Goal: Book appointment/travel/reservation

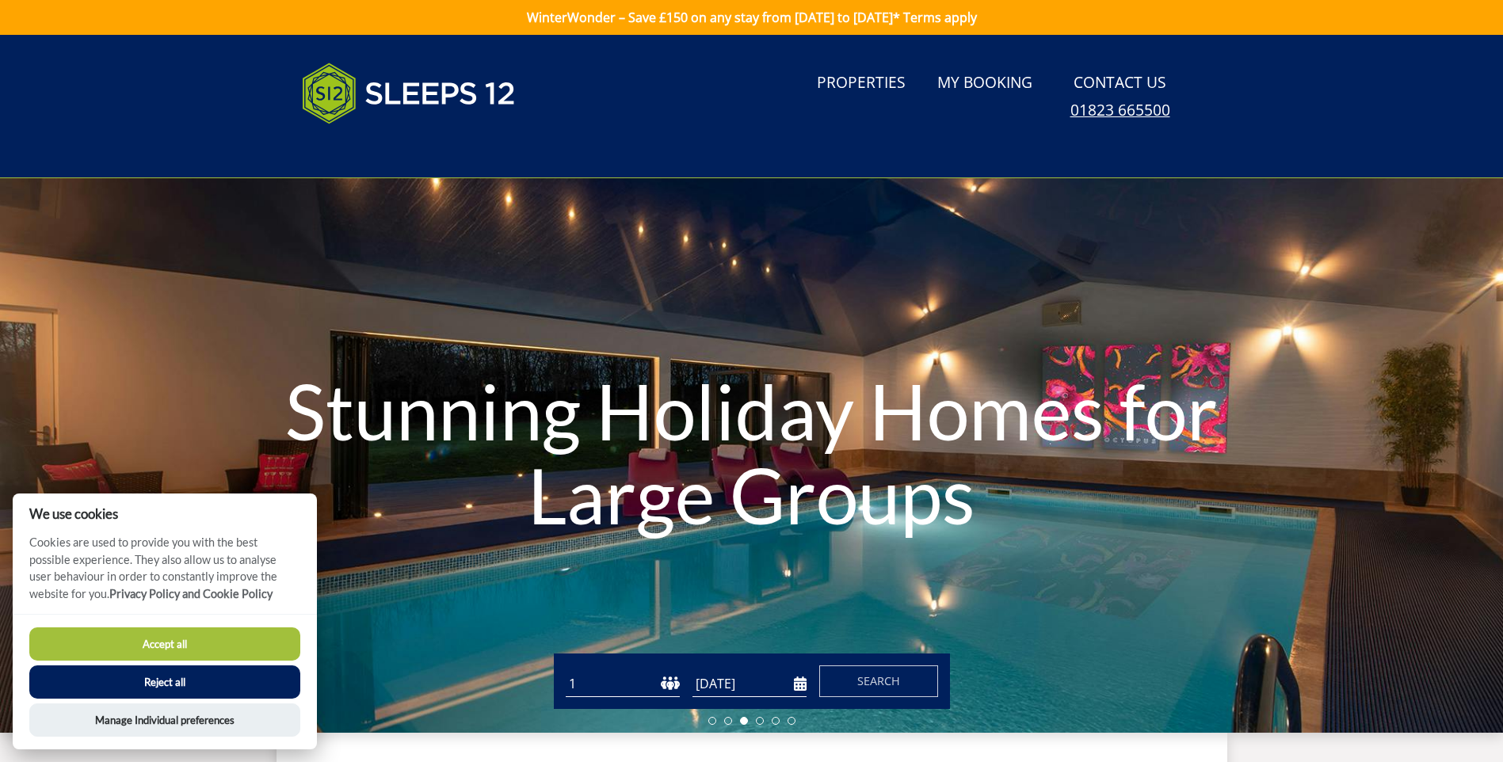
click at [1081, 499] on h1 "Stunning Holiday Homes for Large Groups" at bounding box center [752, 453] width 1052 height 231
click at [674, 688] on select "1 2 3 4 5 6 7 8 9 10 11 12 13 14 15 16 17 18 19 20 21 22 23 24 25 26 27 28 29 3…" at bounding box center [623, 684] width 114 height 26
select select "12"
click at [566, 671] on select "1 2 3 4 5 6 7 8 9 10 11 12 13 14 15 16 17 18 19 20 21 22 23 24 25 26 27 28 29 3…" at bounding box center [623, 684] width 114 height 26
click at [182, 645] on button "Accept all" at bounding box center [164, 644] width 271 height 33
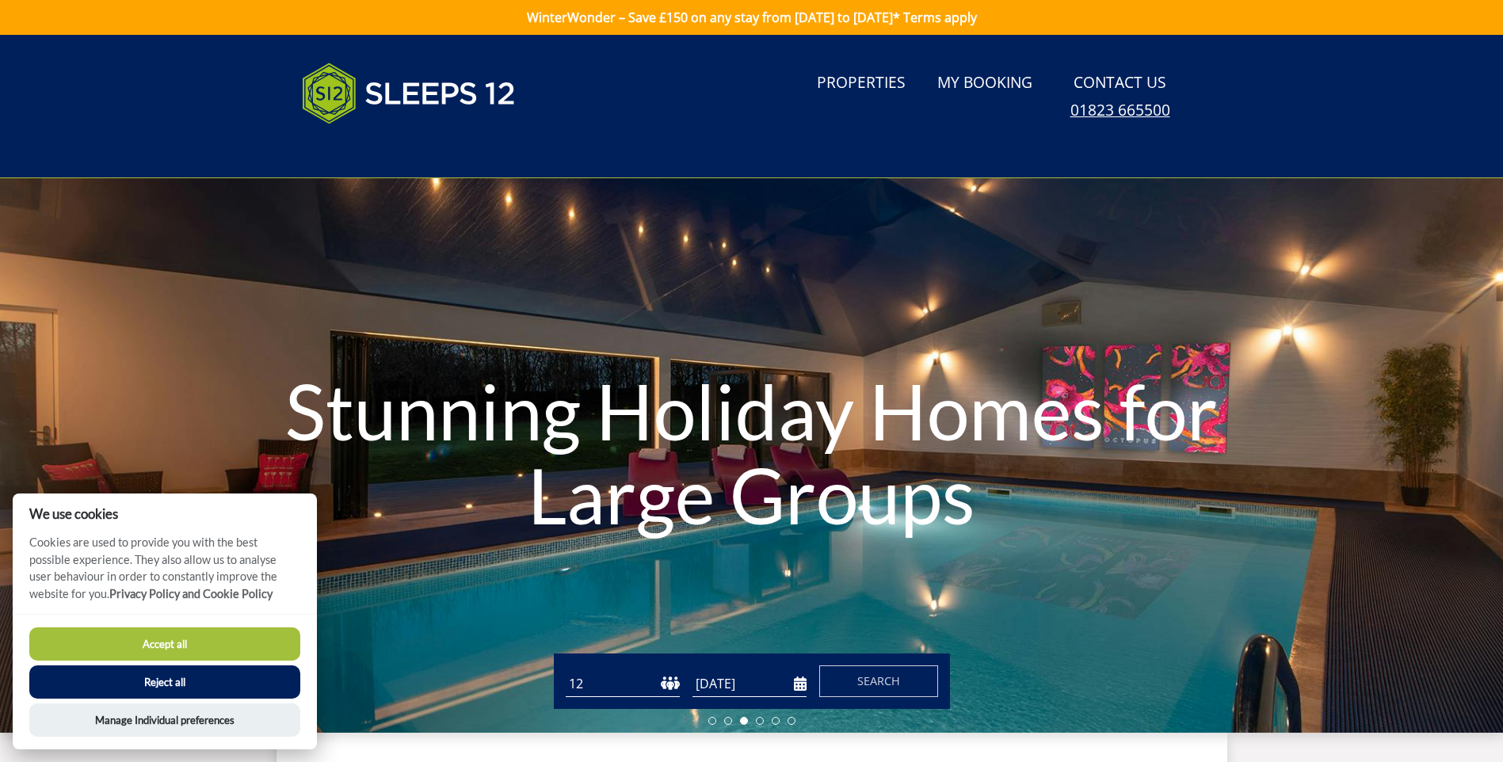
checkbox input "true"
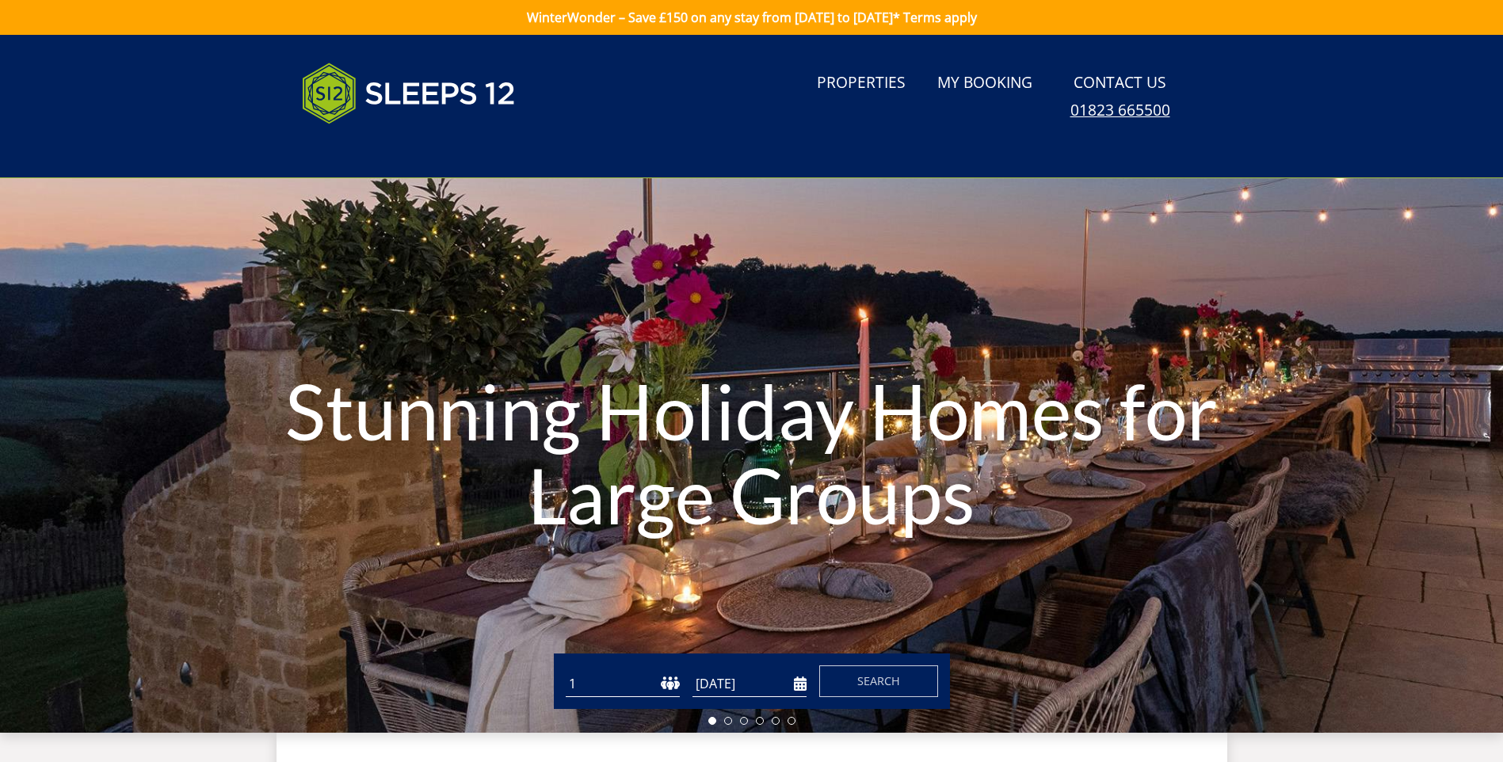
click at [669, 679] on select "1 2 3 4 5 6 7 8 9 10 11 12 13 14 15 16 17 18 19 20 21 22 23 24 25 26 27 28 29 3…" at bounding box center [623, 684] width 114 height 26
select select "12"
click at [566, 671] on select "1 2 3 4 5 6 7 8 9 10 11 12 13 14 15 16 17 18 19 20 21 22 23 24 25 26 27 28 29 3…" at bounding box center [623, 684] width 114 height 26
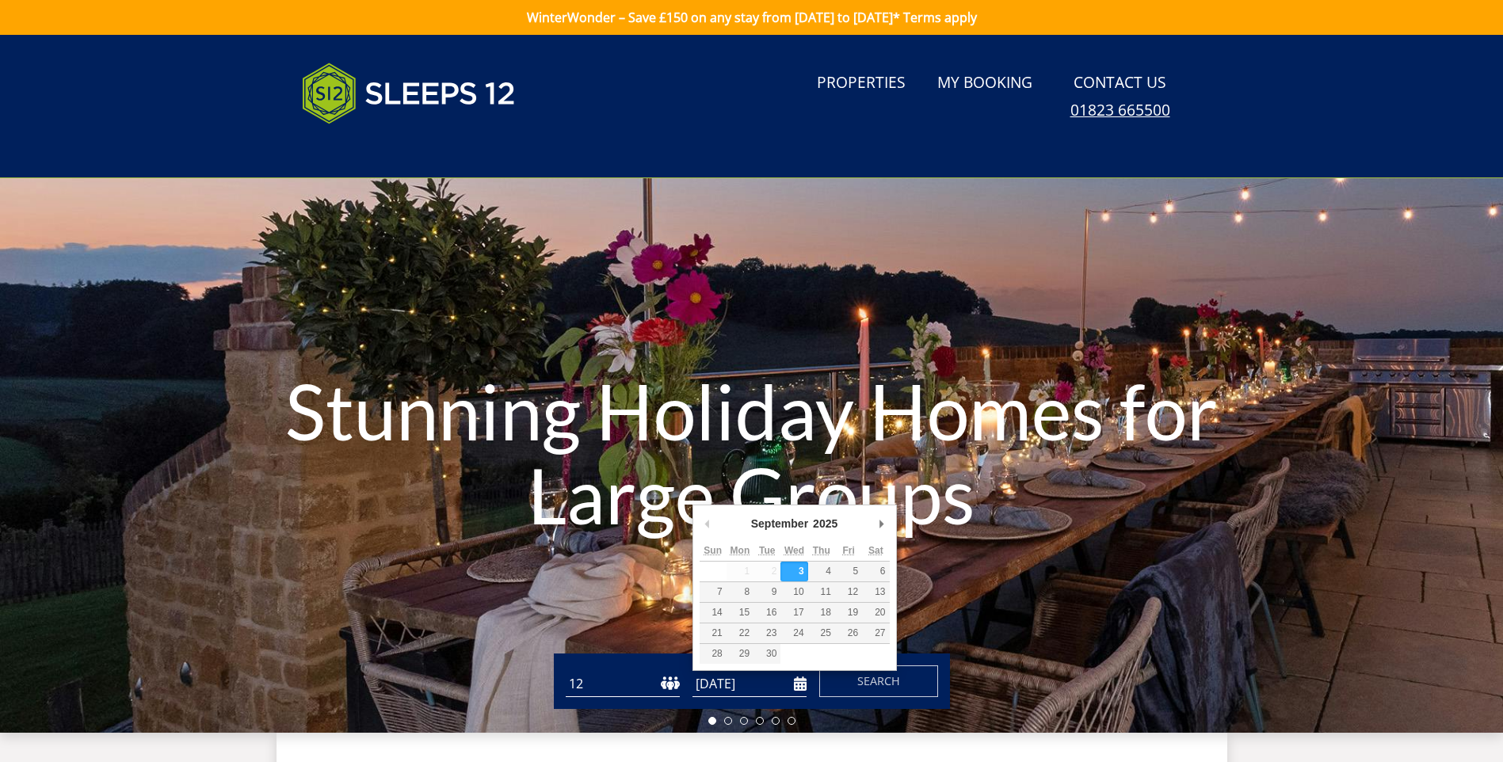
click at [803, 681] on input "[DATE]" at bounding box center [750, 684] width 114 height 26
type input "[DATE]"
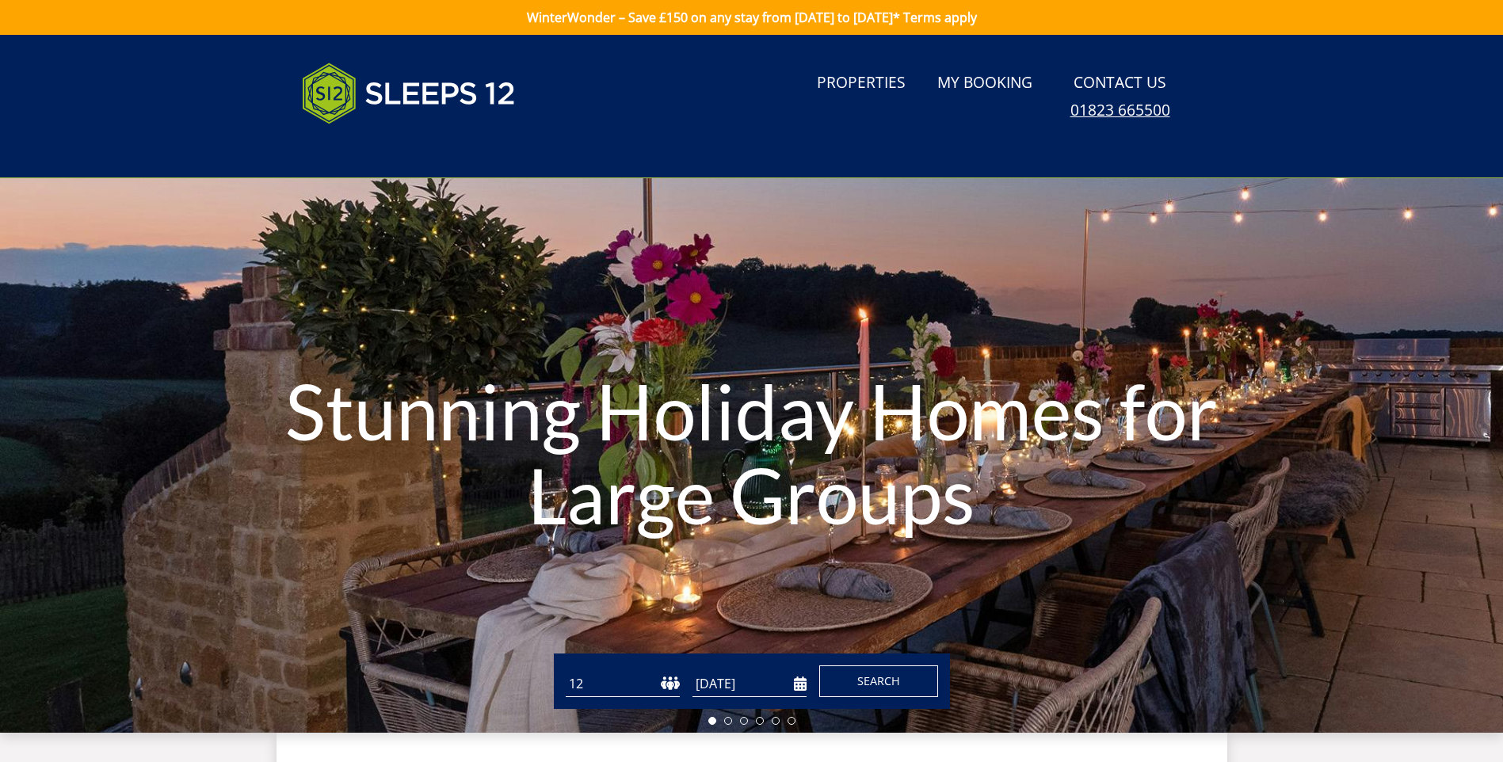
click at [861, 678] on span "Search" at bounding box center [878, 681] width 43 height 15
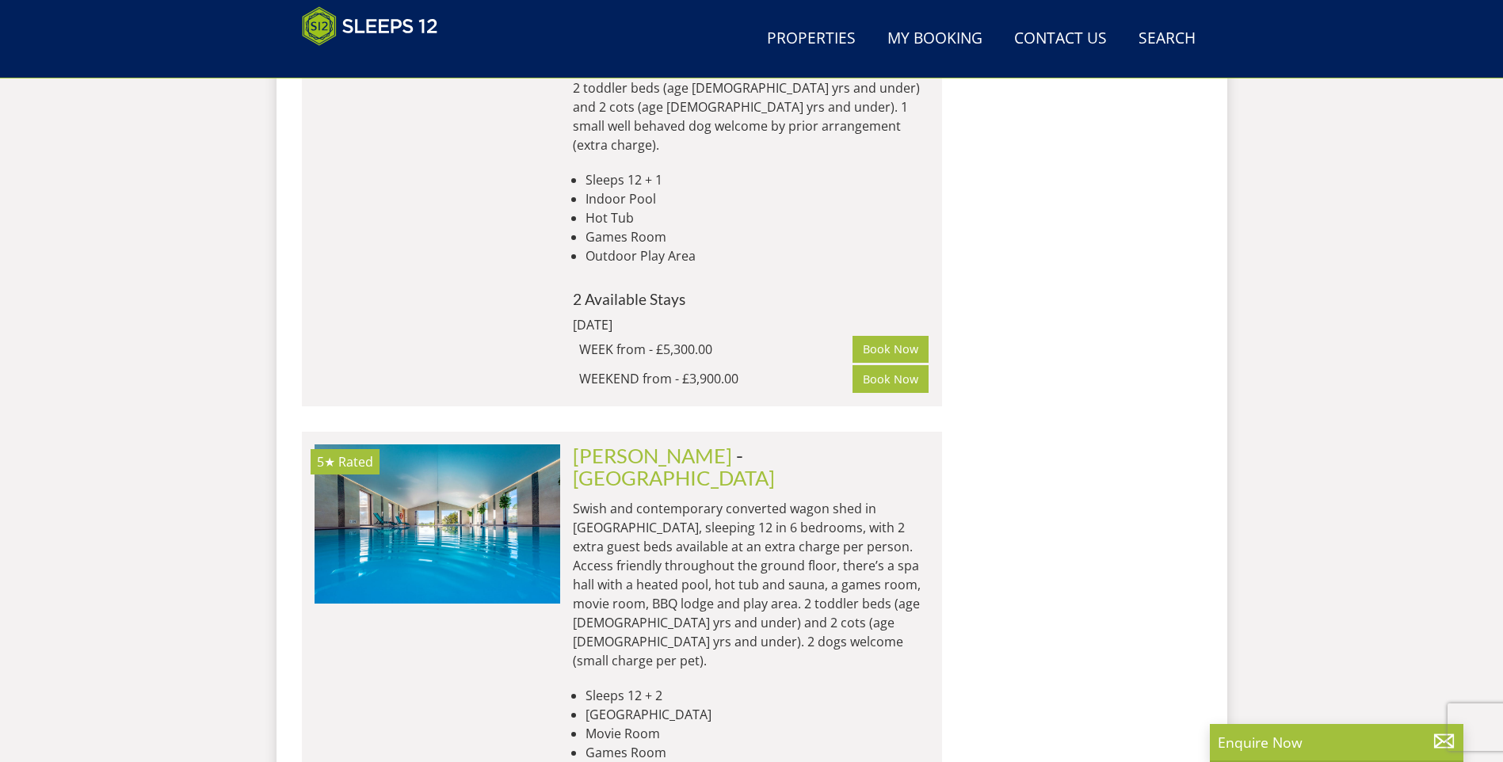
scroll to position [3110, 0]
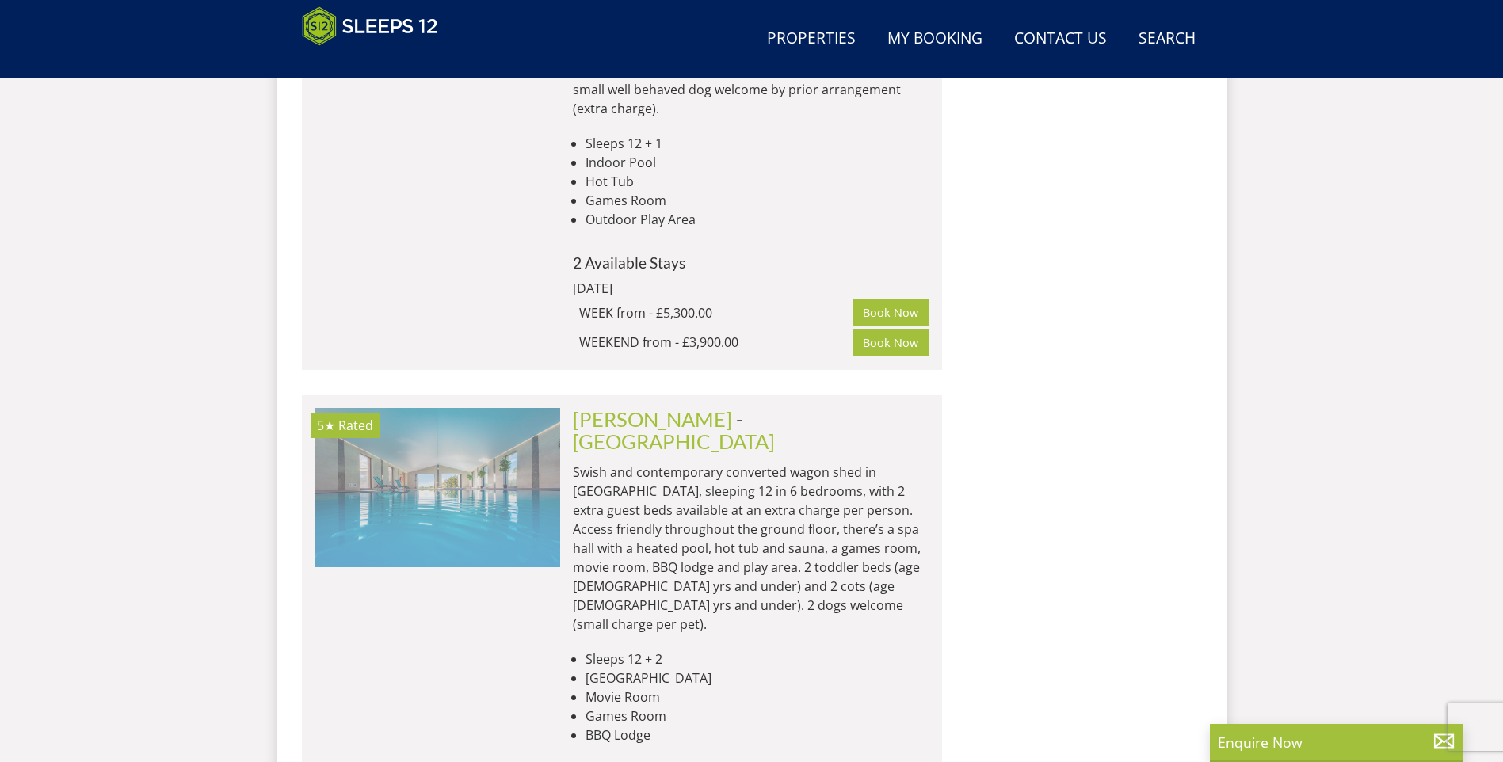
click at [446, 408] on img at bounding box center [438, 487] width 246 height 158
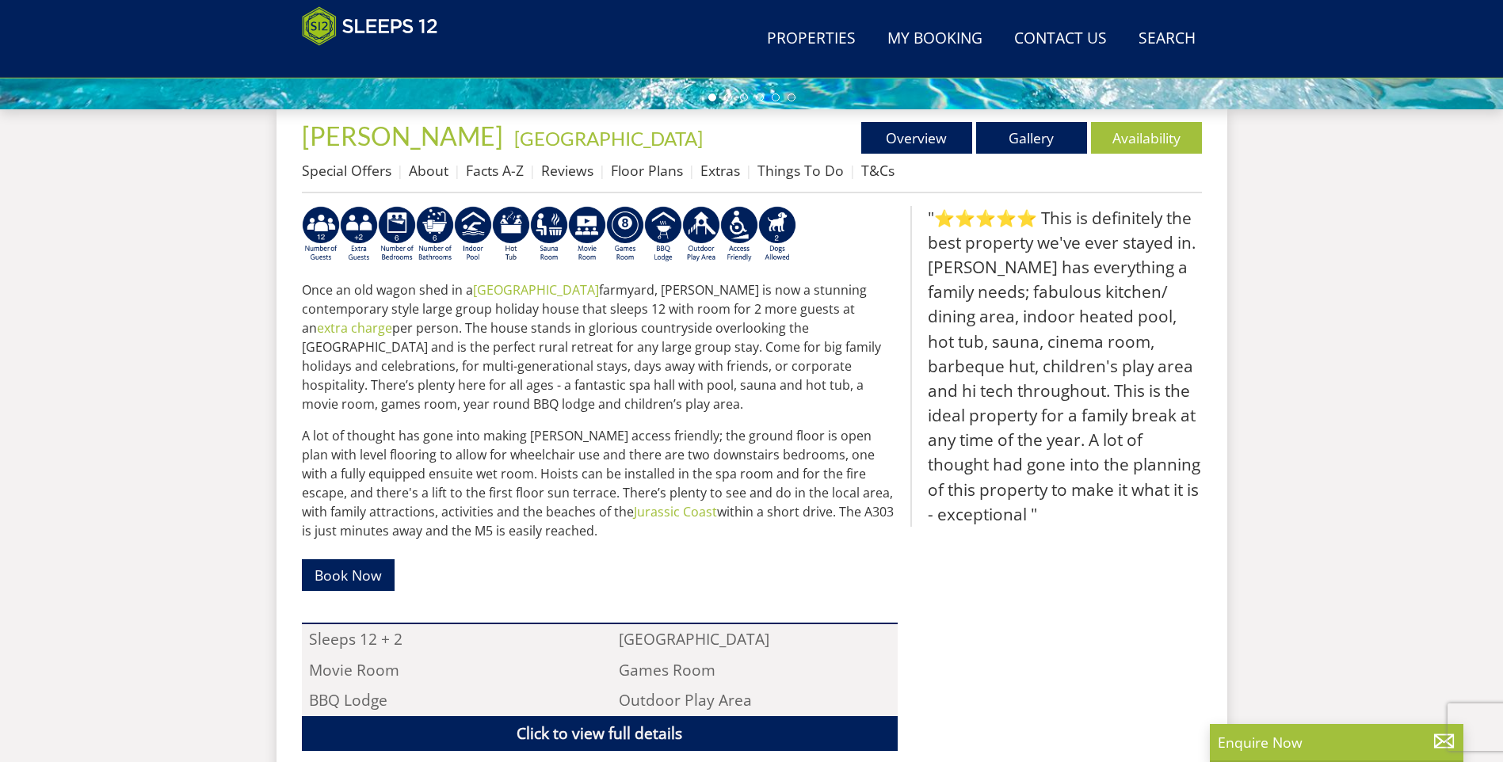
scroll to position [505, 0]
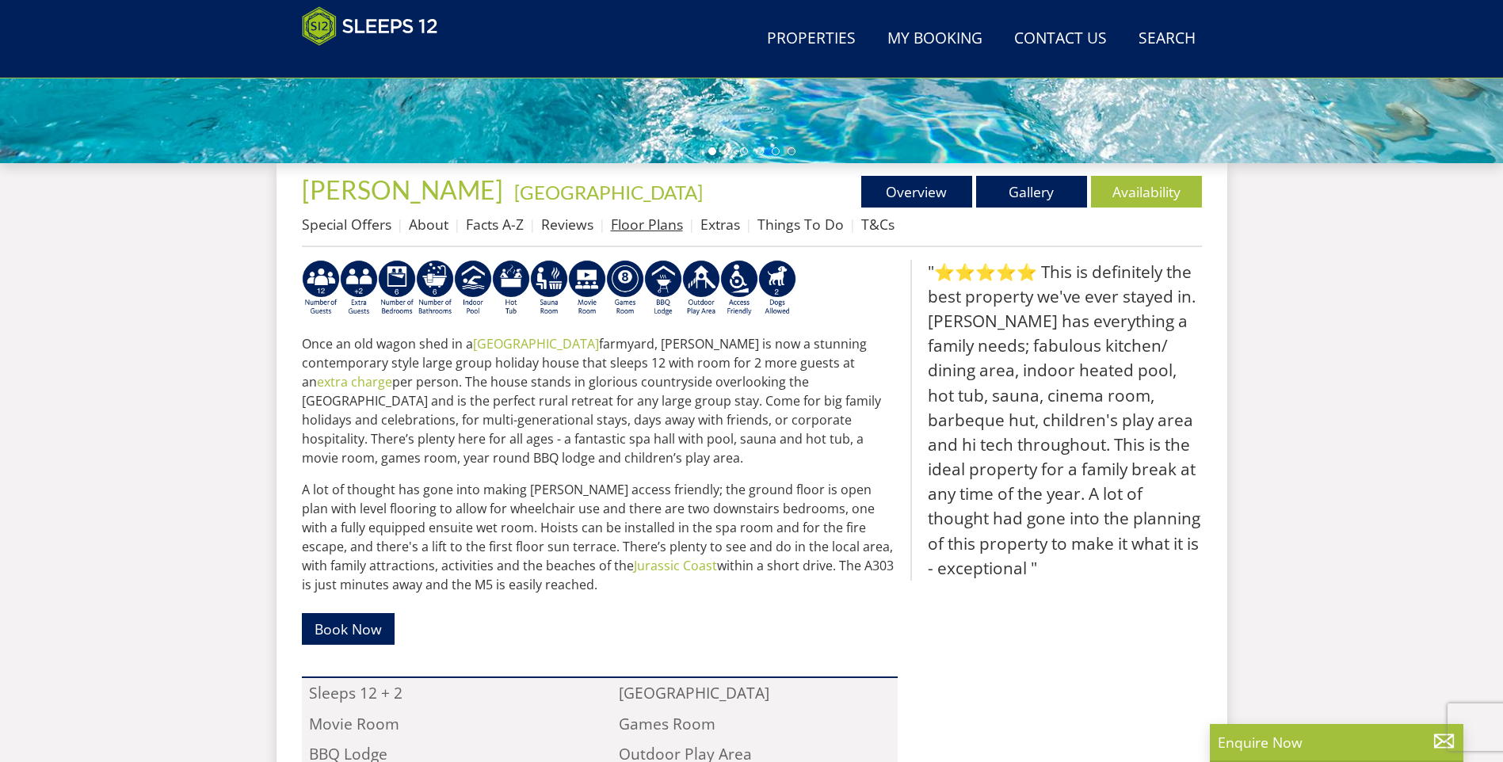
click at [624, 222] on link "Floor Plans" at bounding box center [647, 224] width 72 height 19
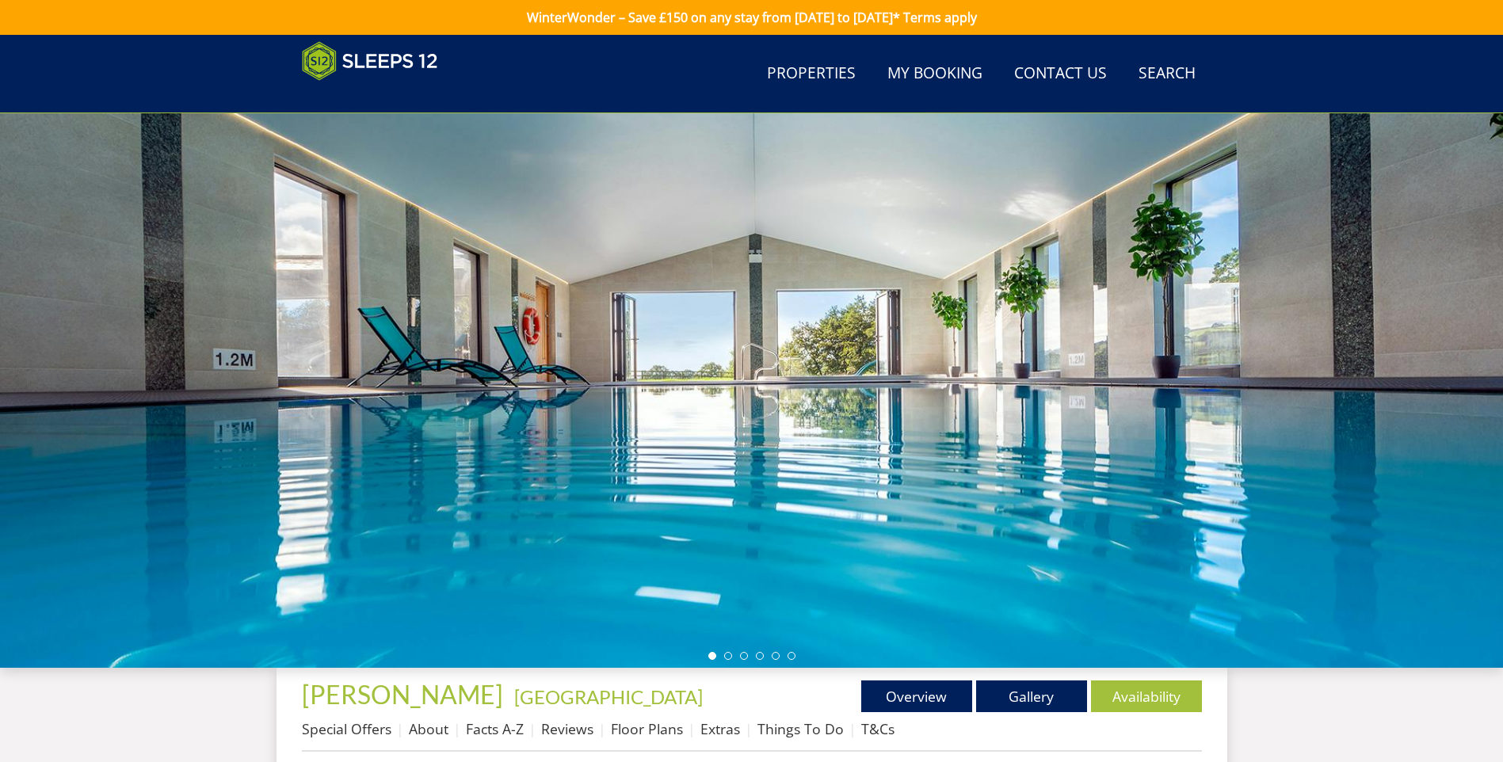
scroll to position [430, 0]
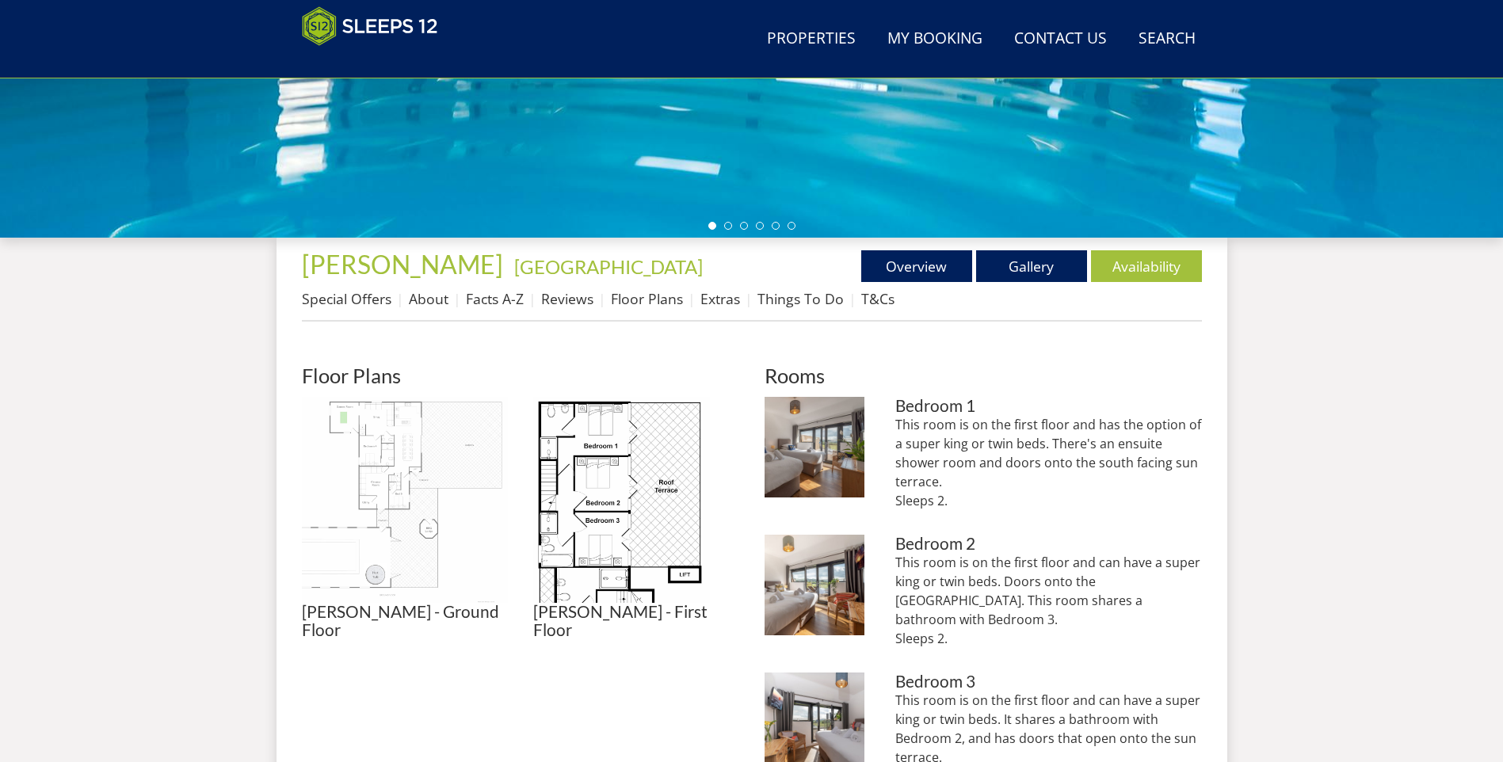
click at [439, 441] on img at bounding box center [405, 500] width 206 height 206
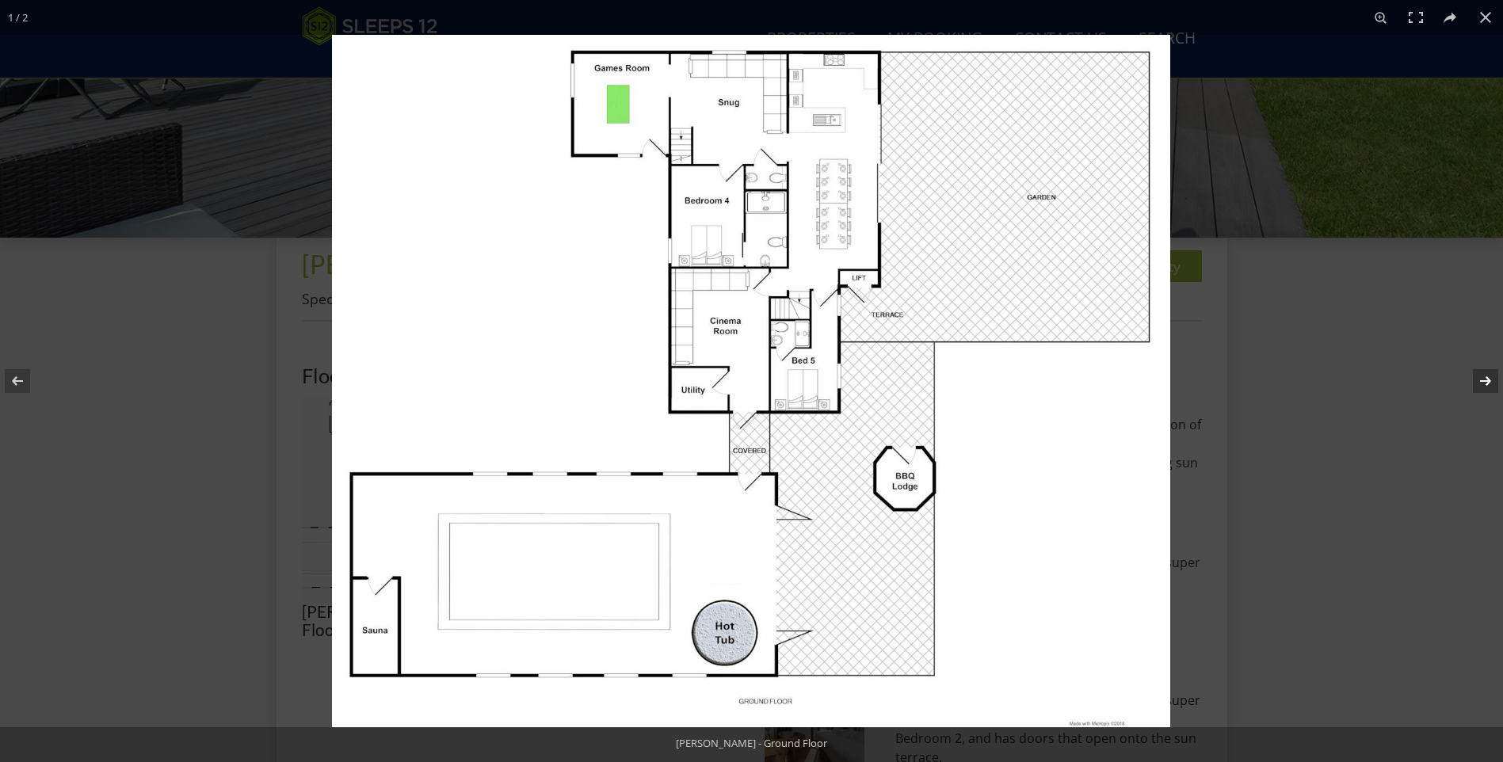
click at [1483, 379] on button at bounding box center [1475, 381] width 55 height 79
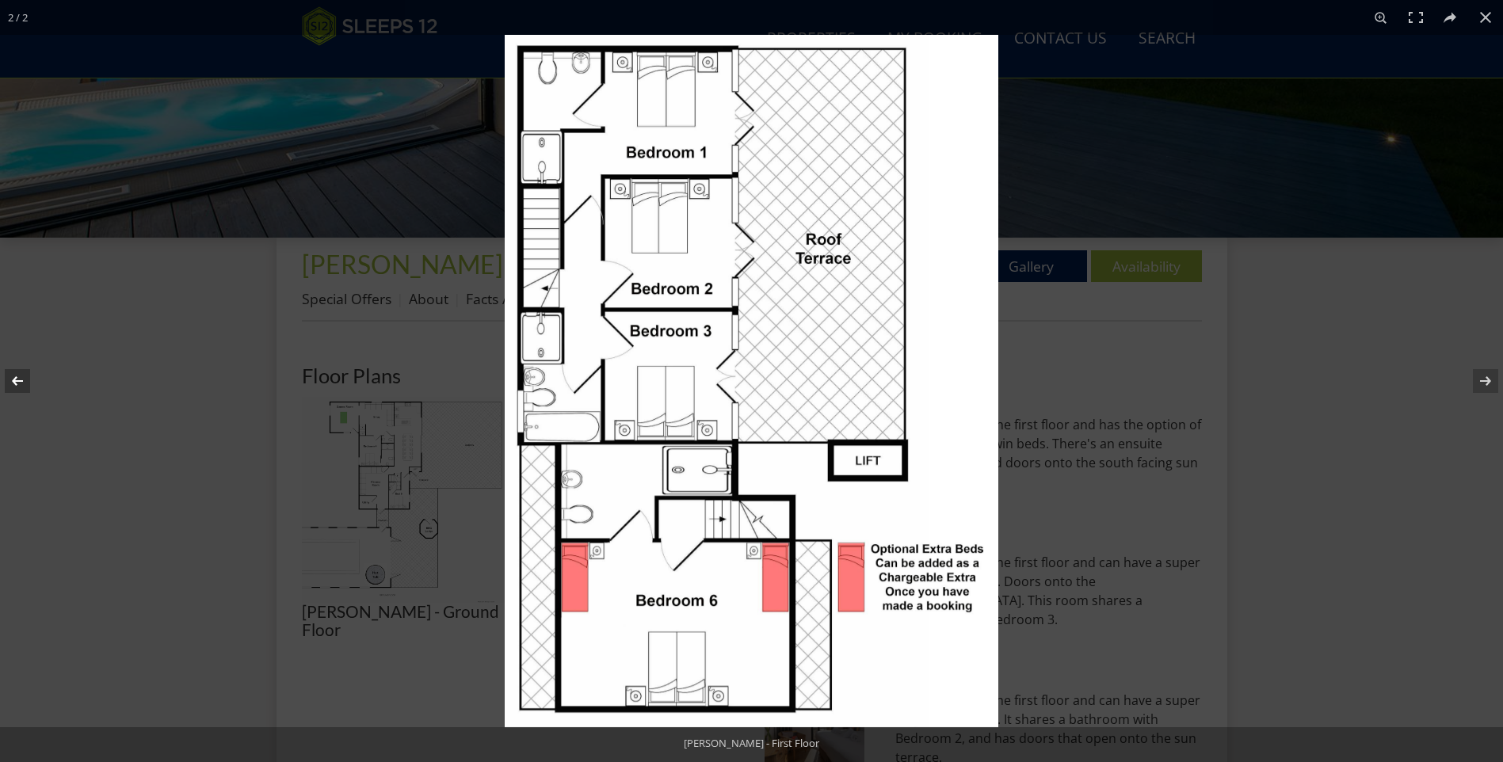
click at [17, 382] on button at bounding box center [27, 381] width 55 height 79
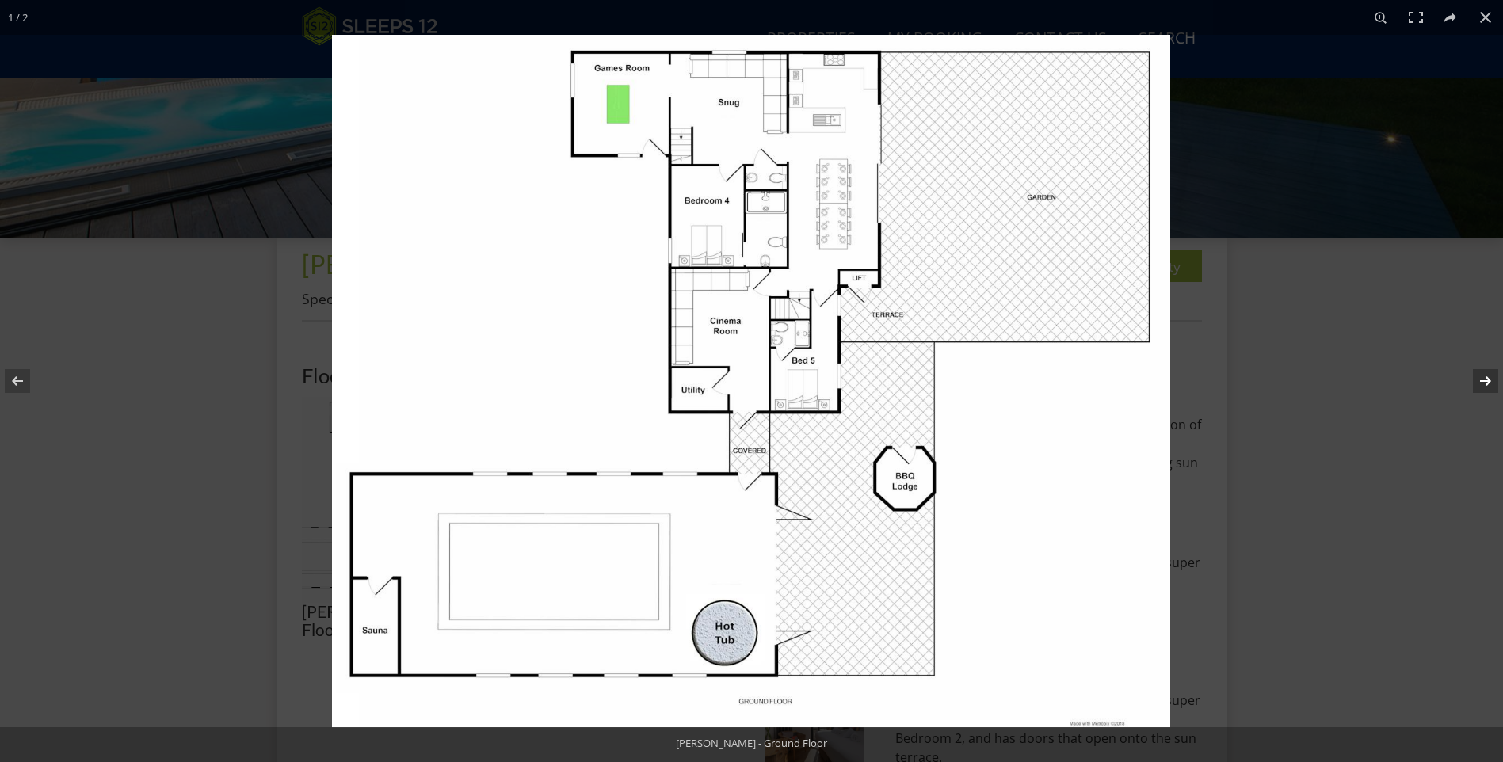
click at [1489, 388] on button at bounding box center [1475, 381] width 55 height 79
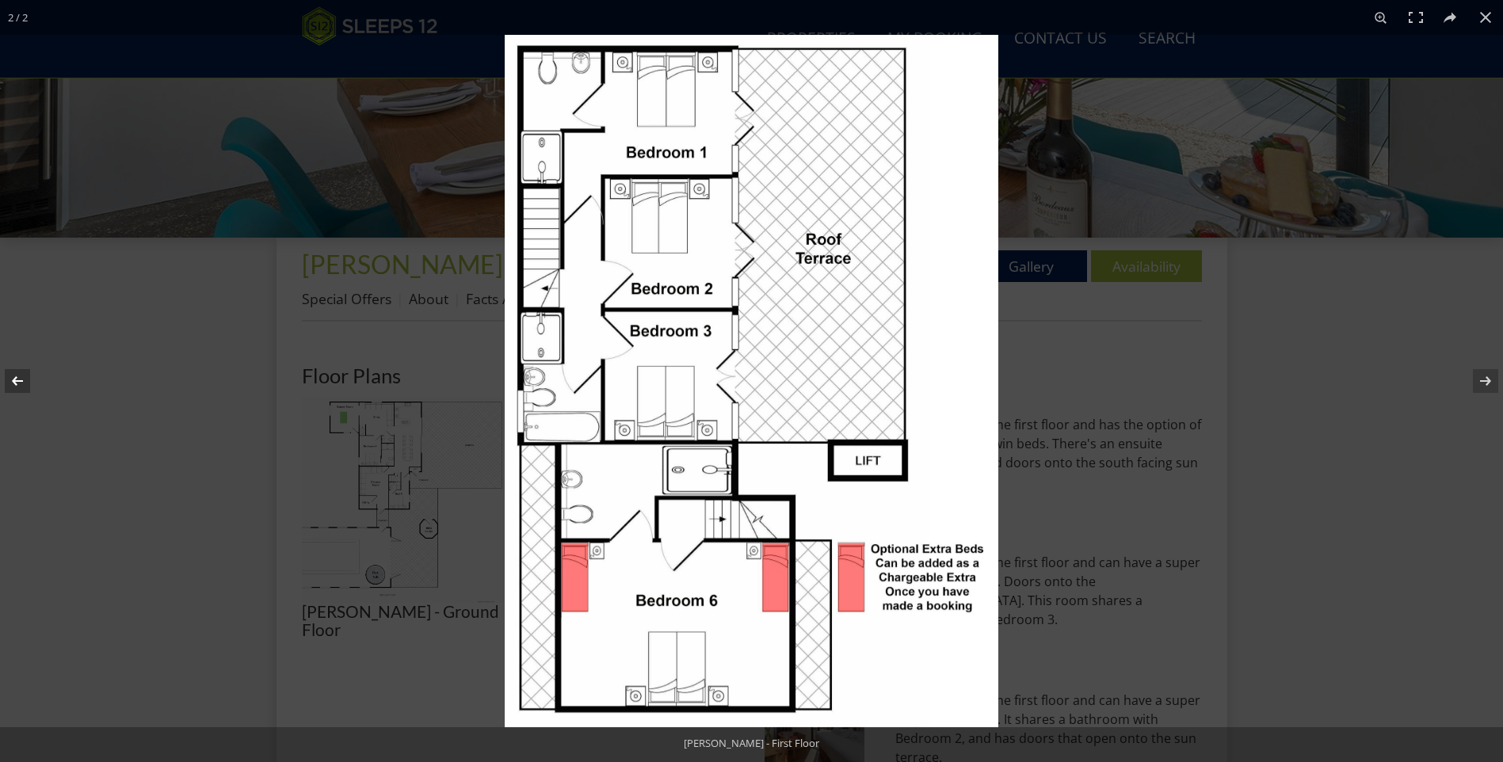
click at [13, 390] on button at bounding box center [27, 381] width 55 height 79
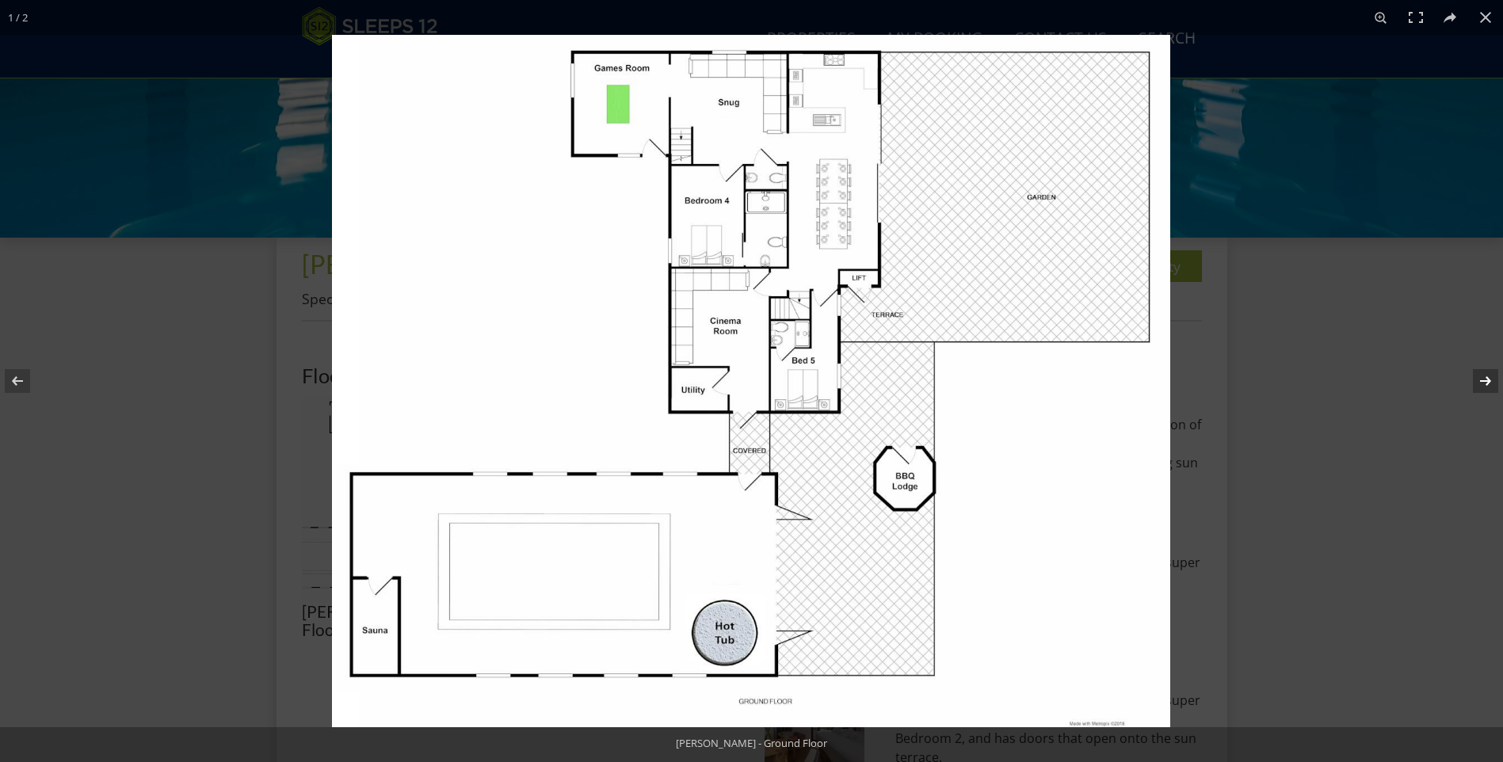
click at [1482, 379] on button at bounding box center [1475, 381] width 55 height 79
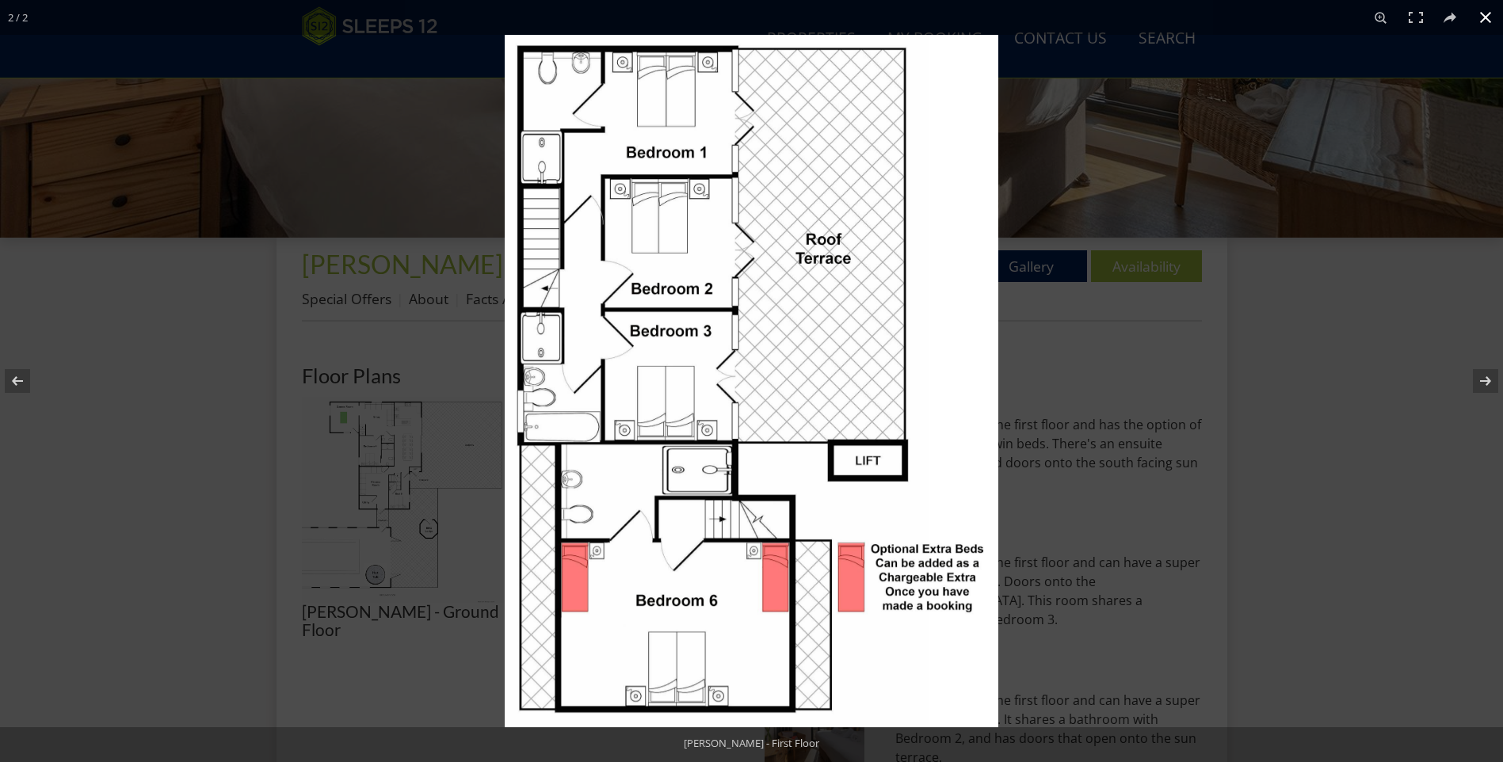
click at [1230, 228] on div at bounding box center [1256, 416] width 1503 height 762
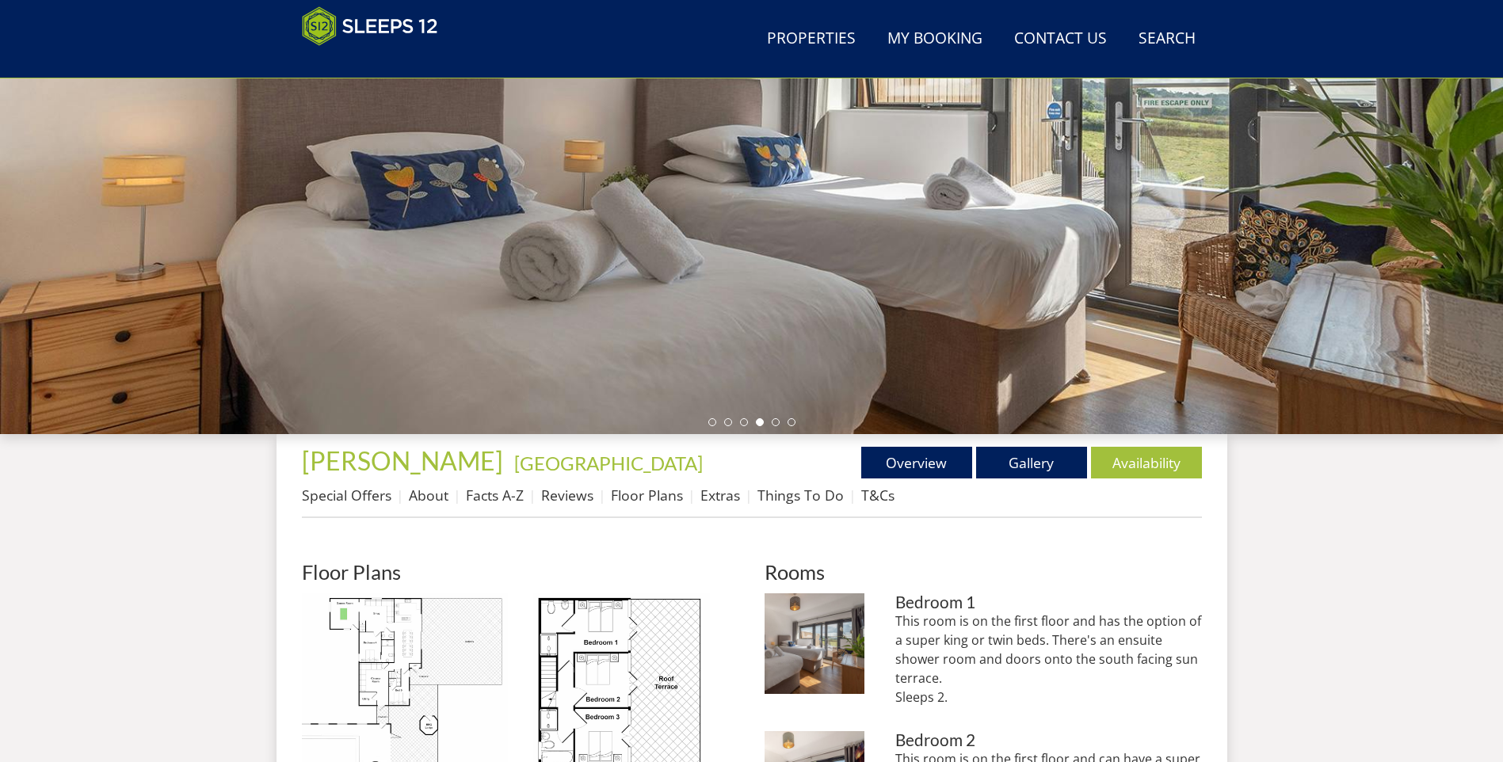
scroll to position [267, 0]
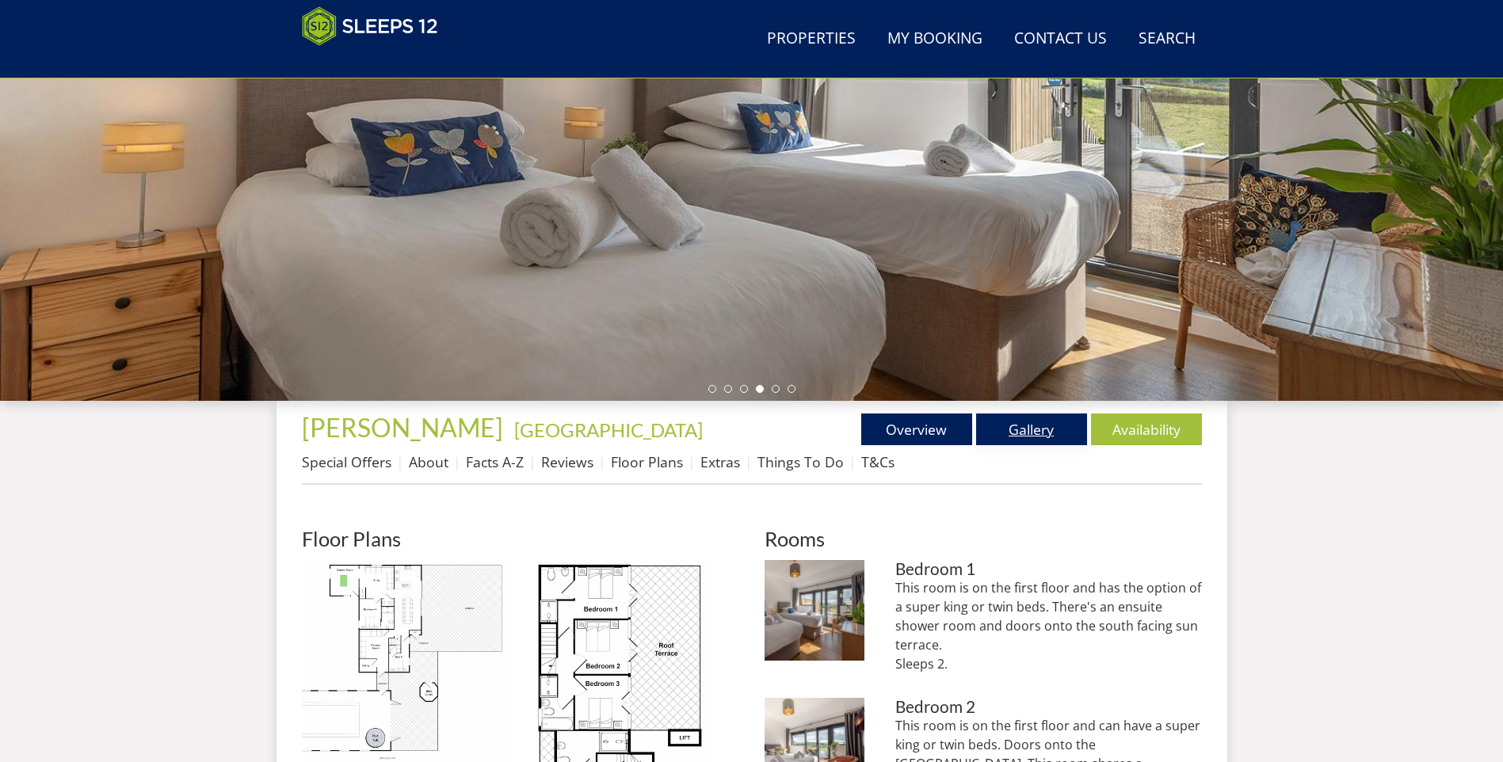
click at [1036, 429] on link "Gallery" at bounding box center [1031, 430] width 111 height 32
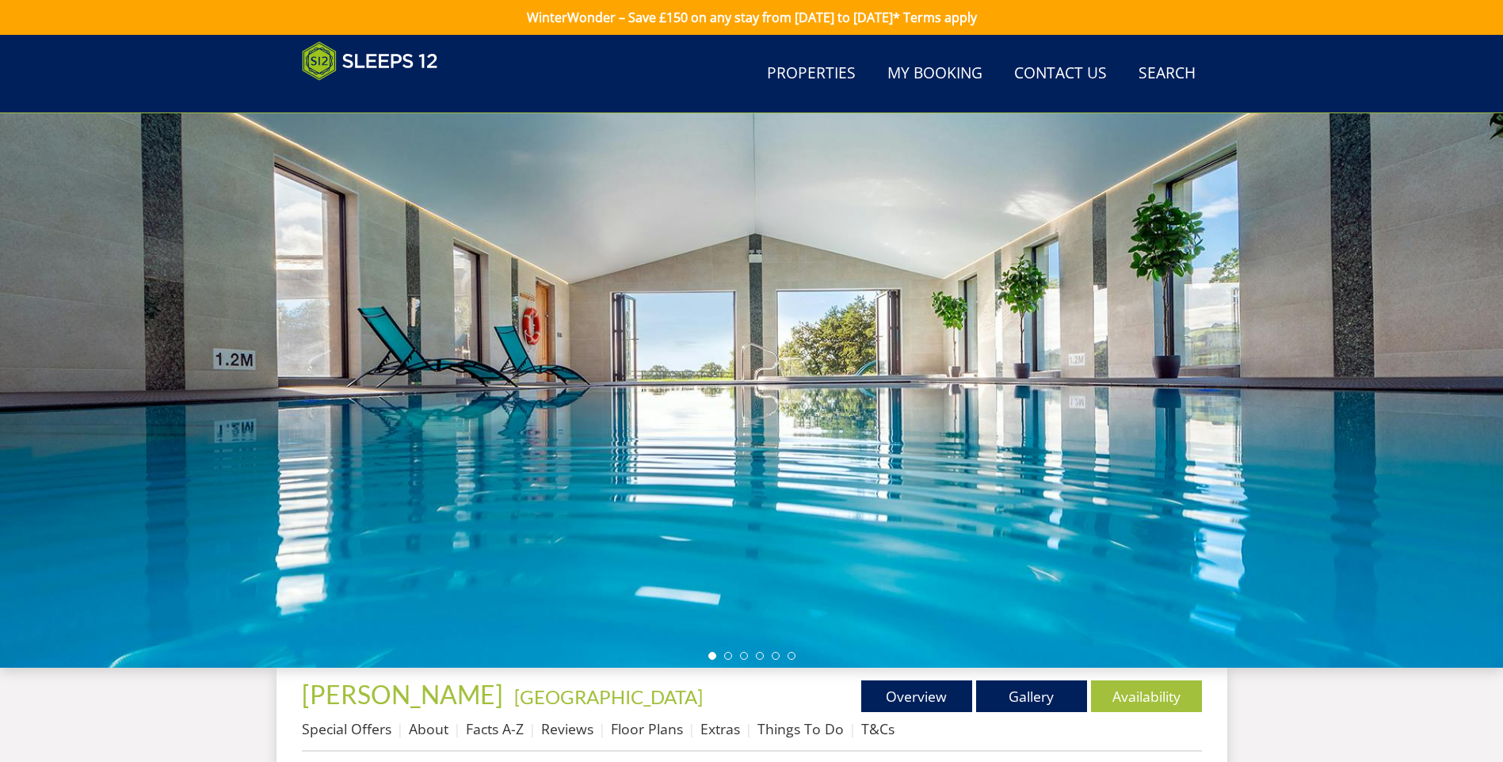
scroll to position [356, 0]
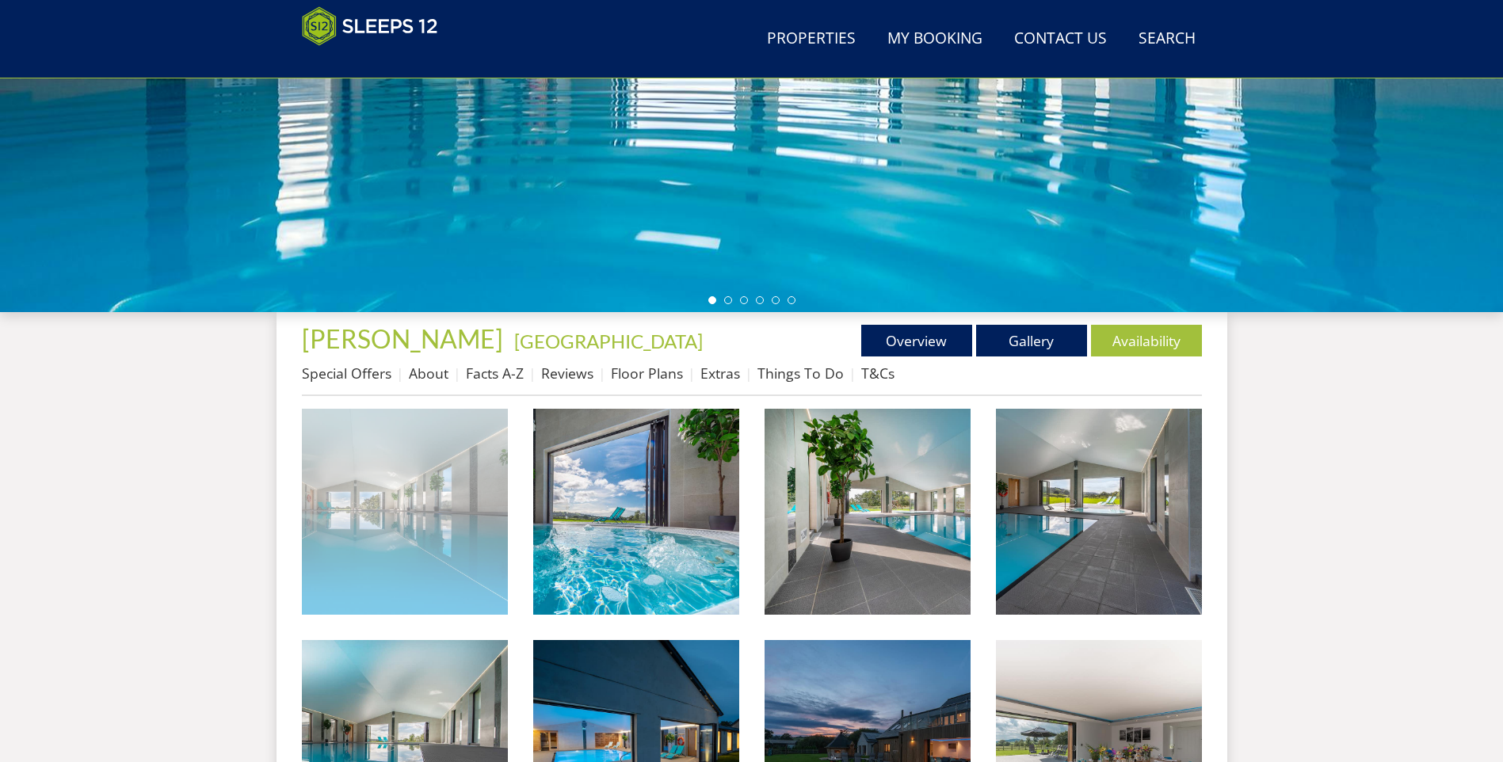
click at [403, 555] on img at bounding box center [405, 512] width 206 height 206
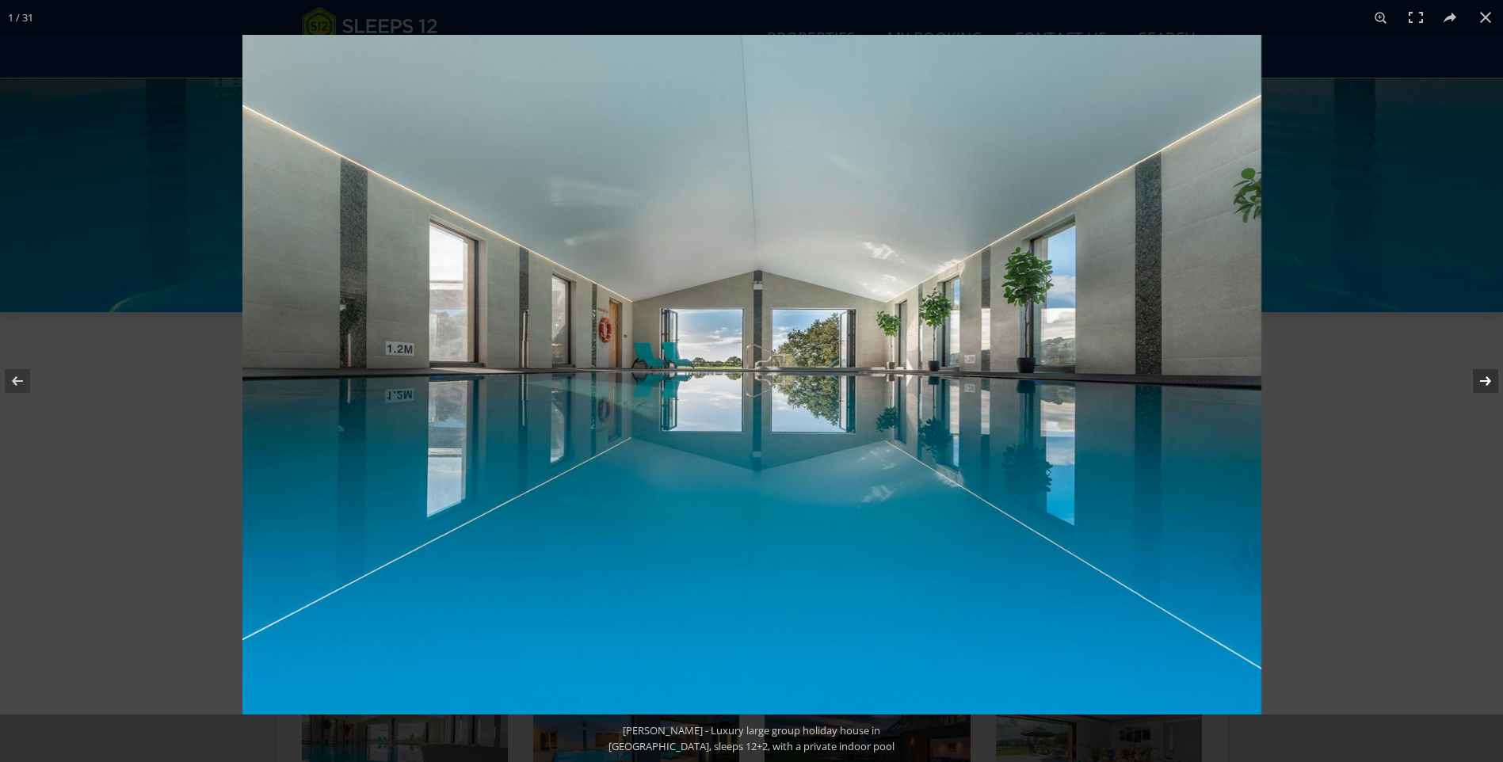
click at [1483, 382] on button at bounding box center [1475, 381] width 55 height 79
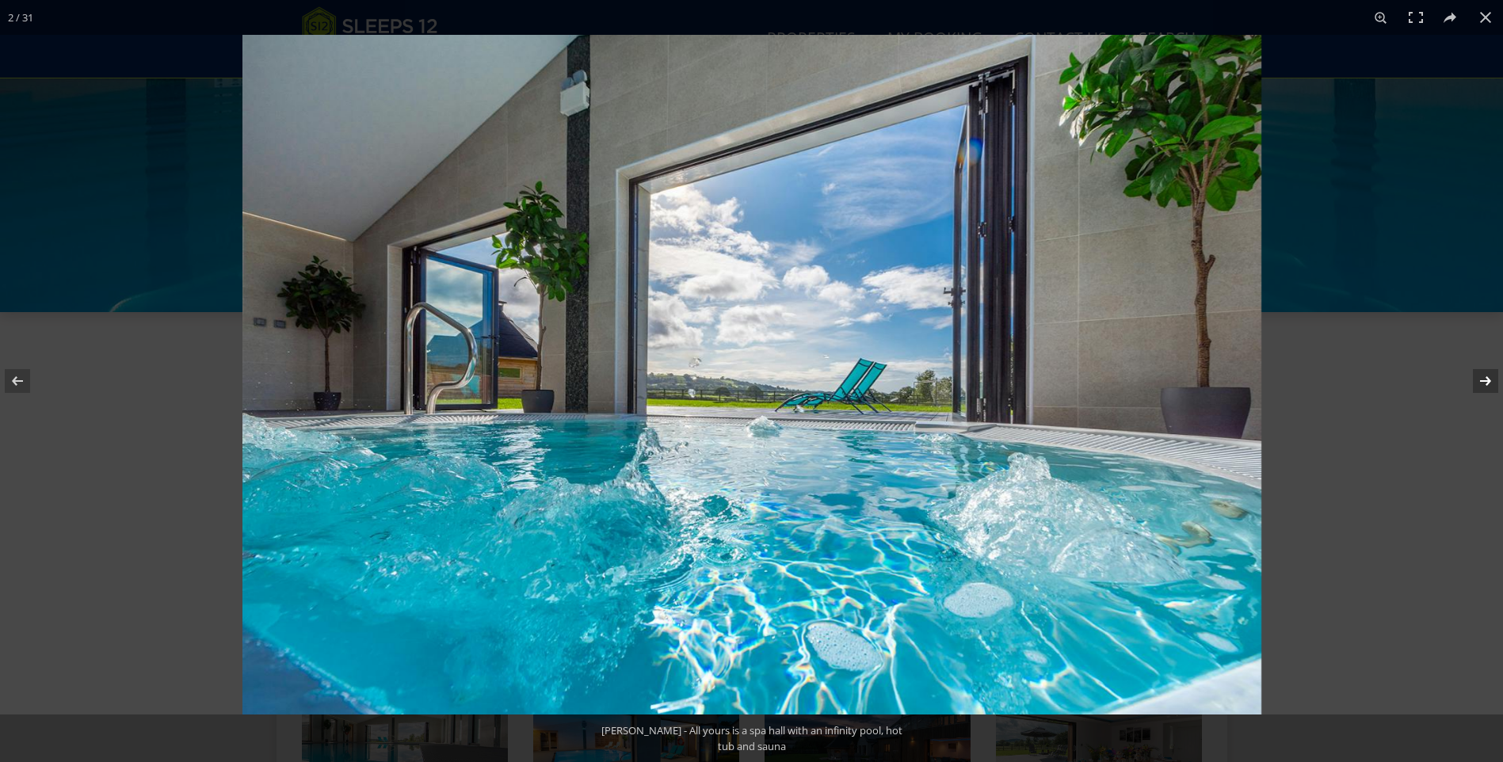
click at [1483, 382] on button at bounding box center [1475, 381] width 55 height 79
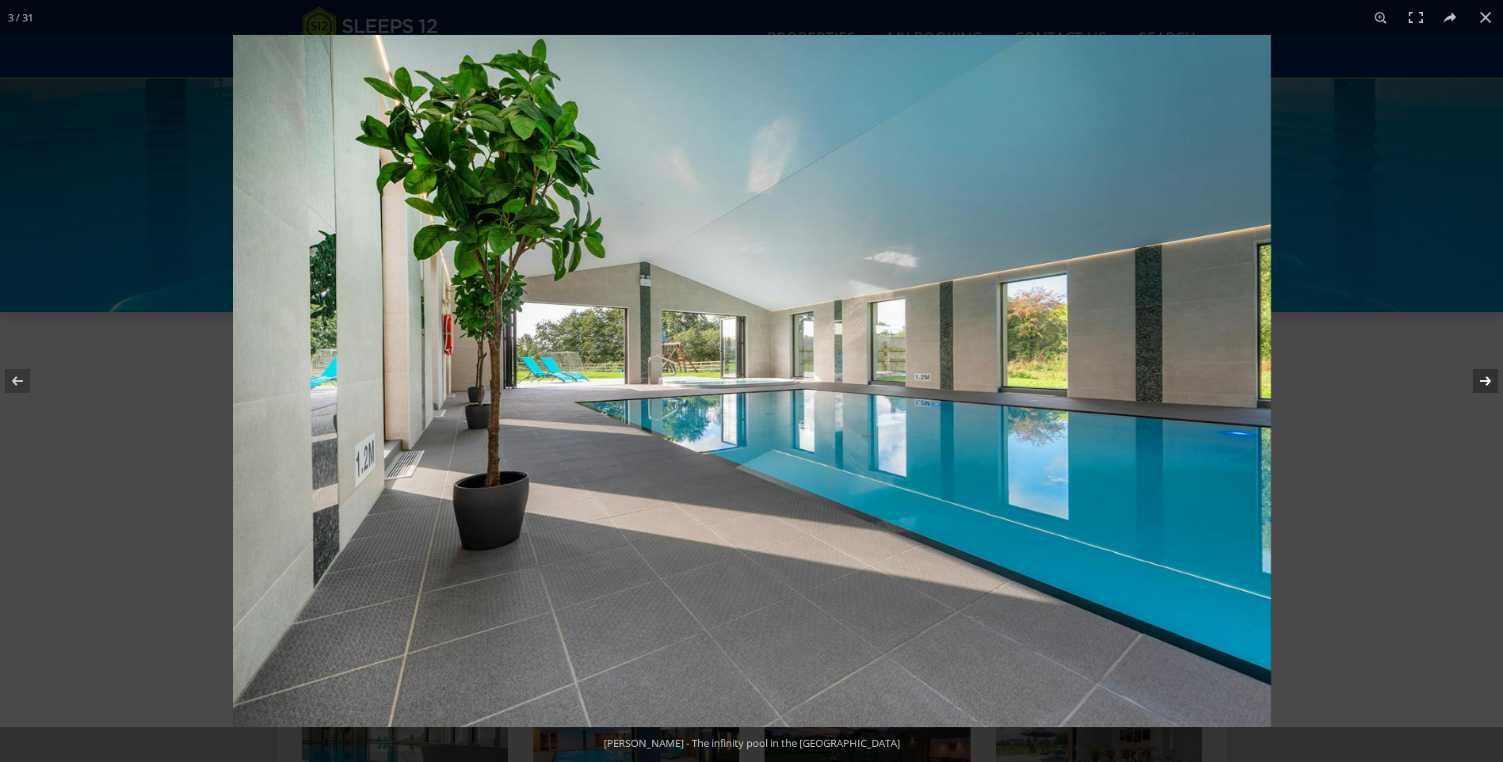
click at [1483, 382] on button at bounding box center [1475, 381] width 55 height 79
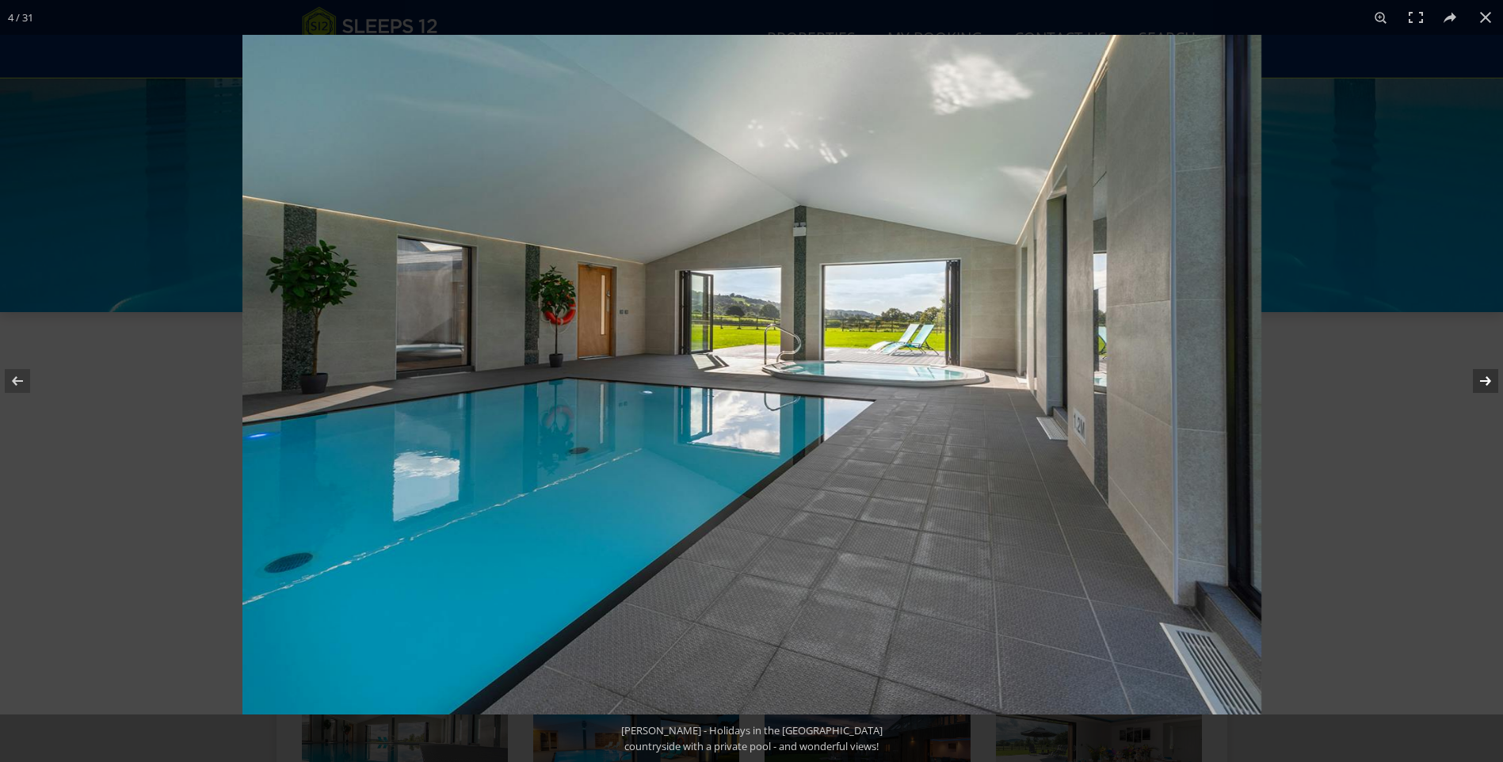
click at [1483, 382] on button at bounding box center [1475, 381] width 55 height 79
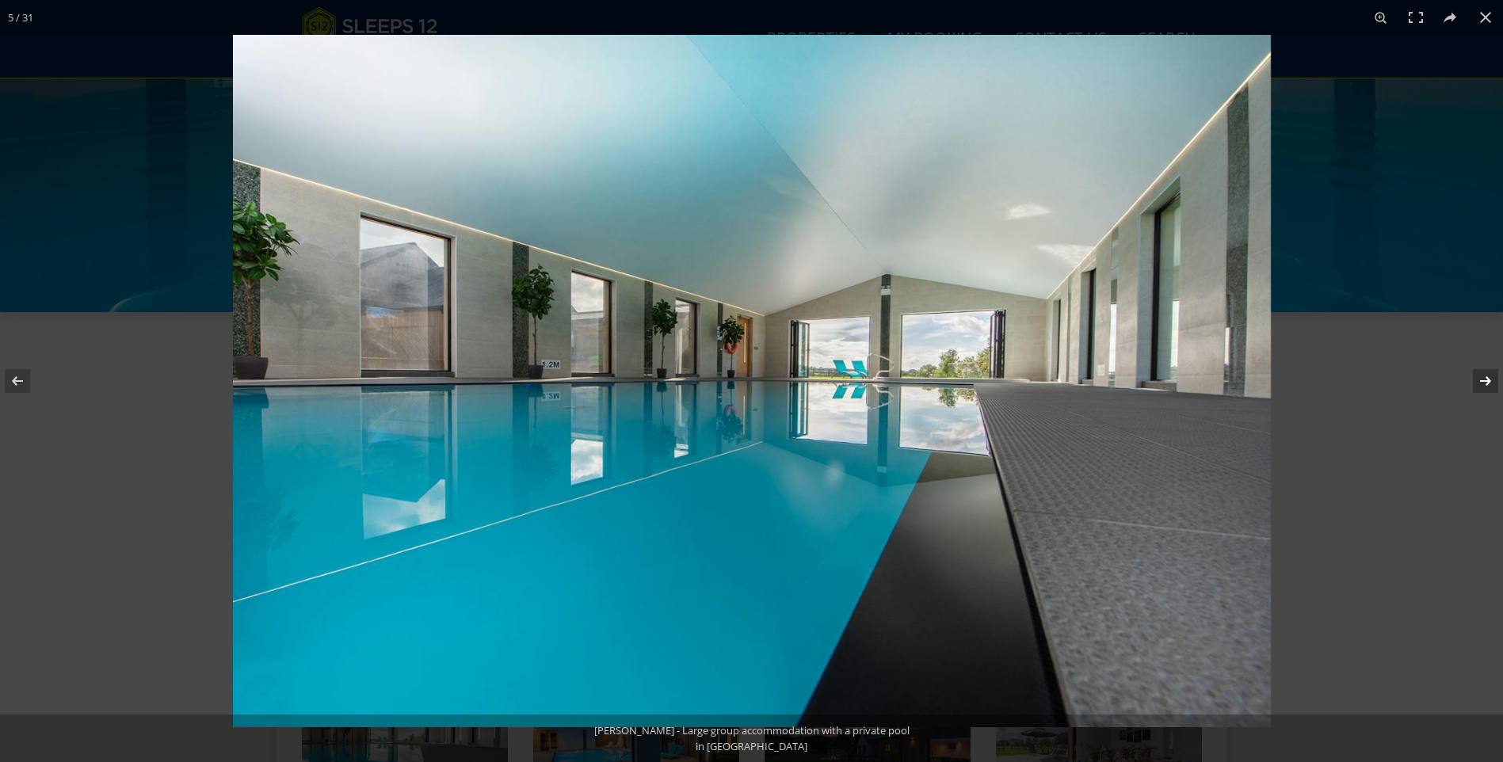
click at [1483, 382] on button at bounding box center [1475, 381] width 55 height 79
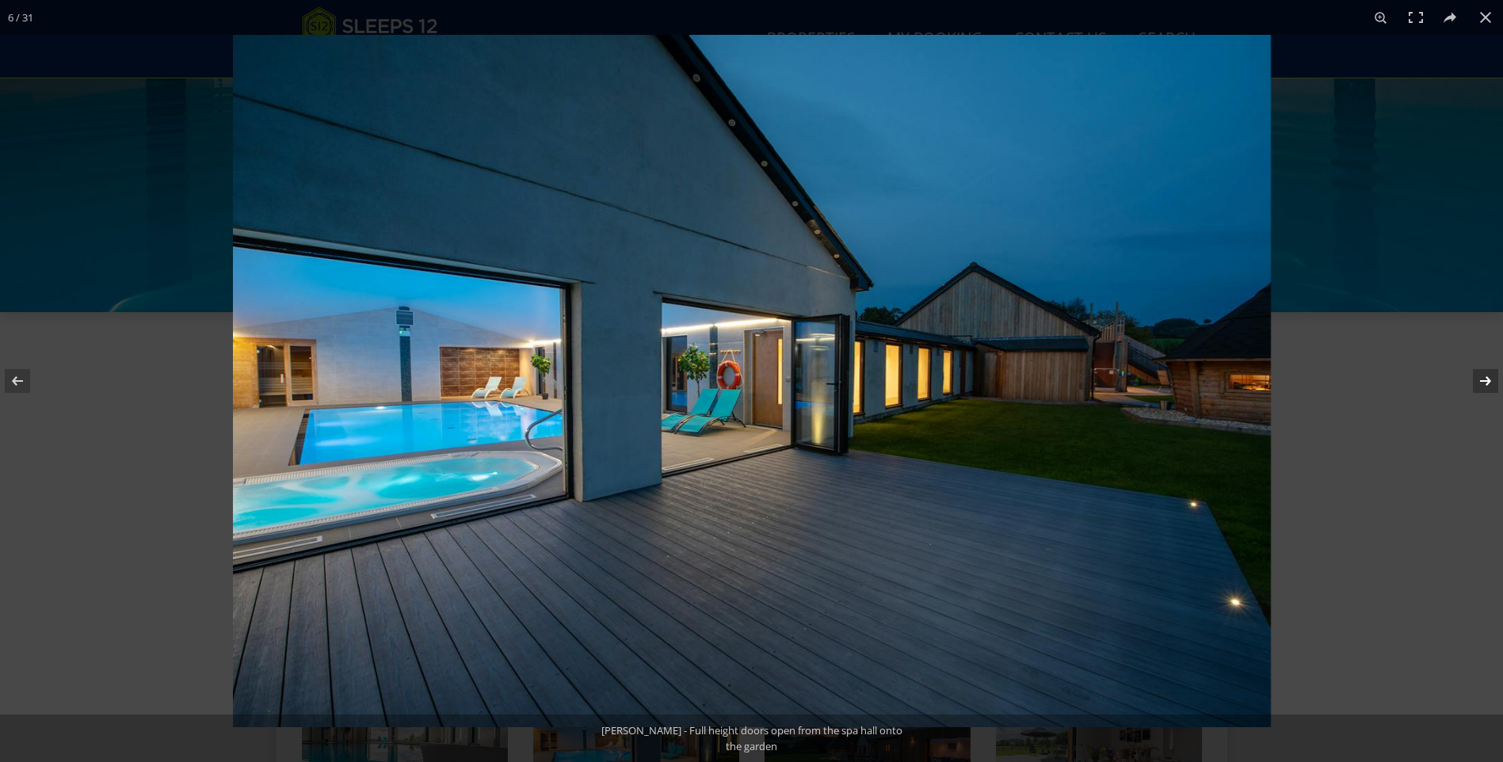
click at [1483, 382] on button at bounding box center [1475, 381] width 55 height 79
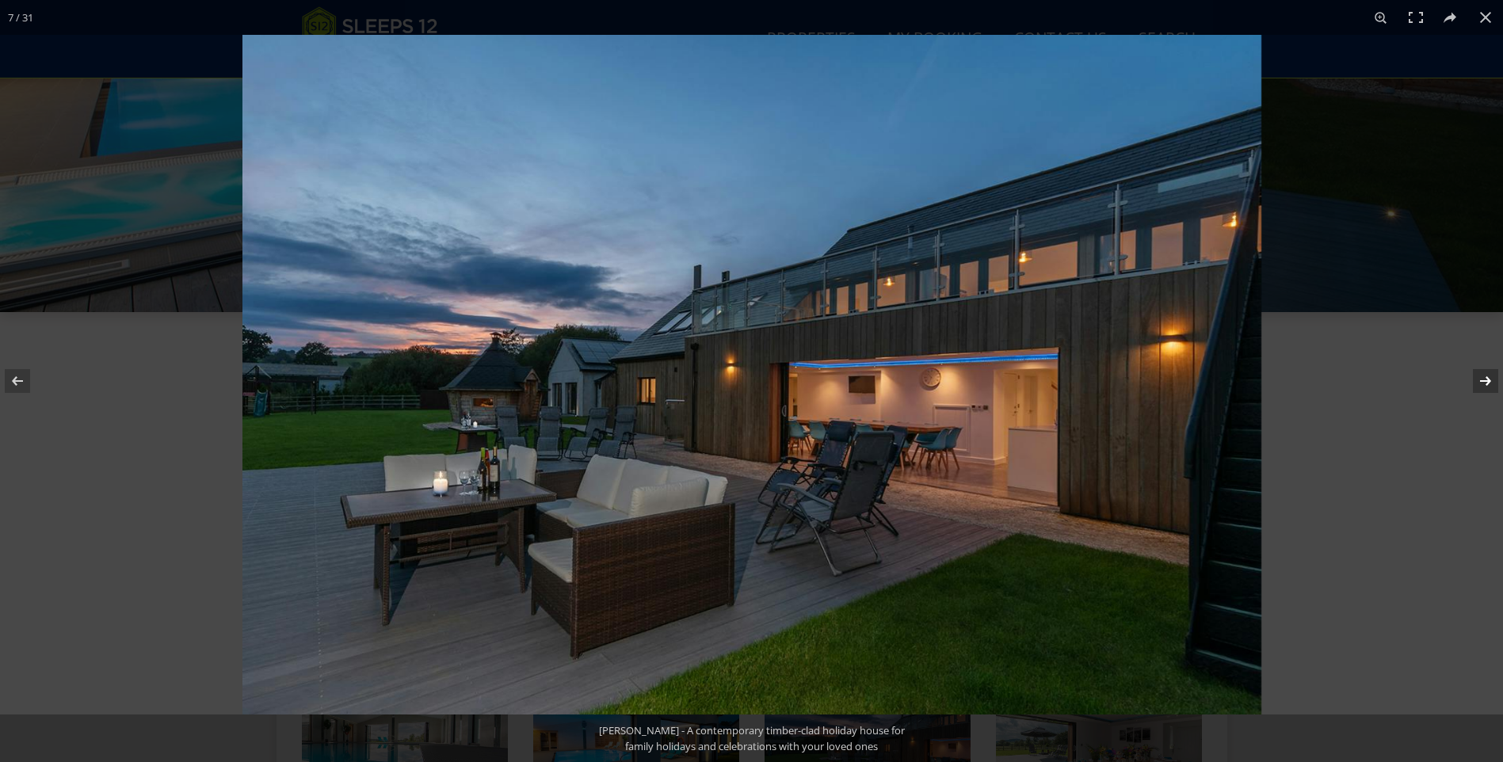
click at [1483, 382] on button at bounding box center [1475, 381] width 55 height 79
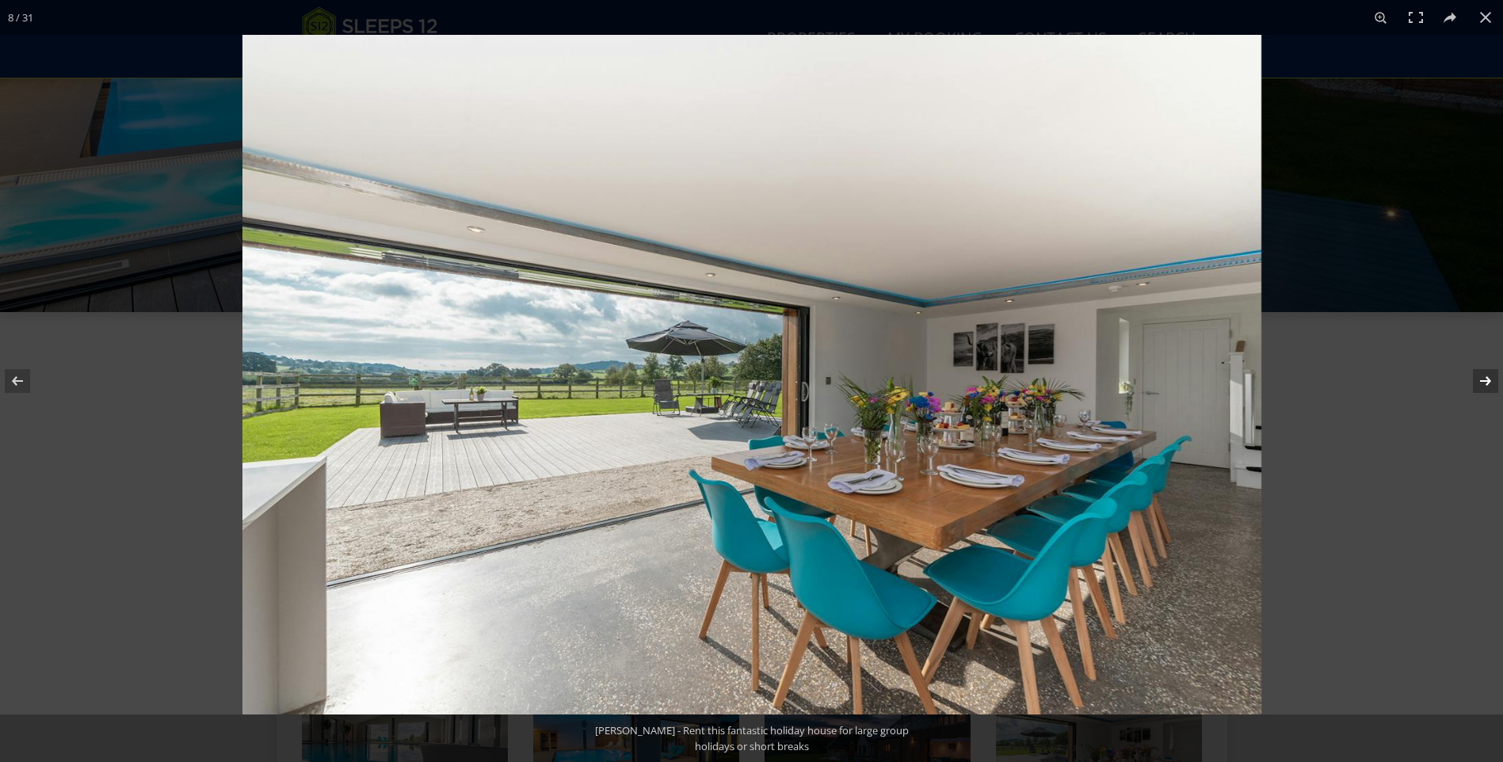
click at [1483, 382] on button at bounding box center [1475, 381] width 55 height 79
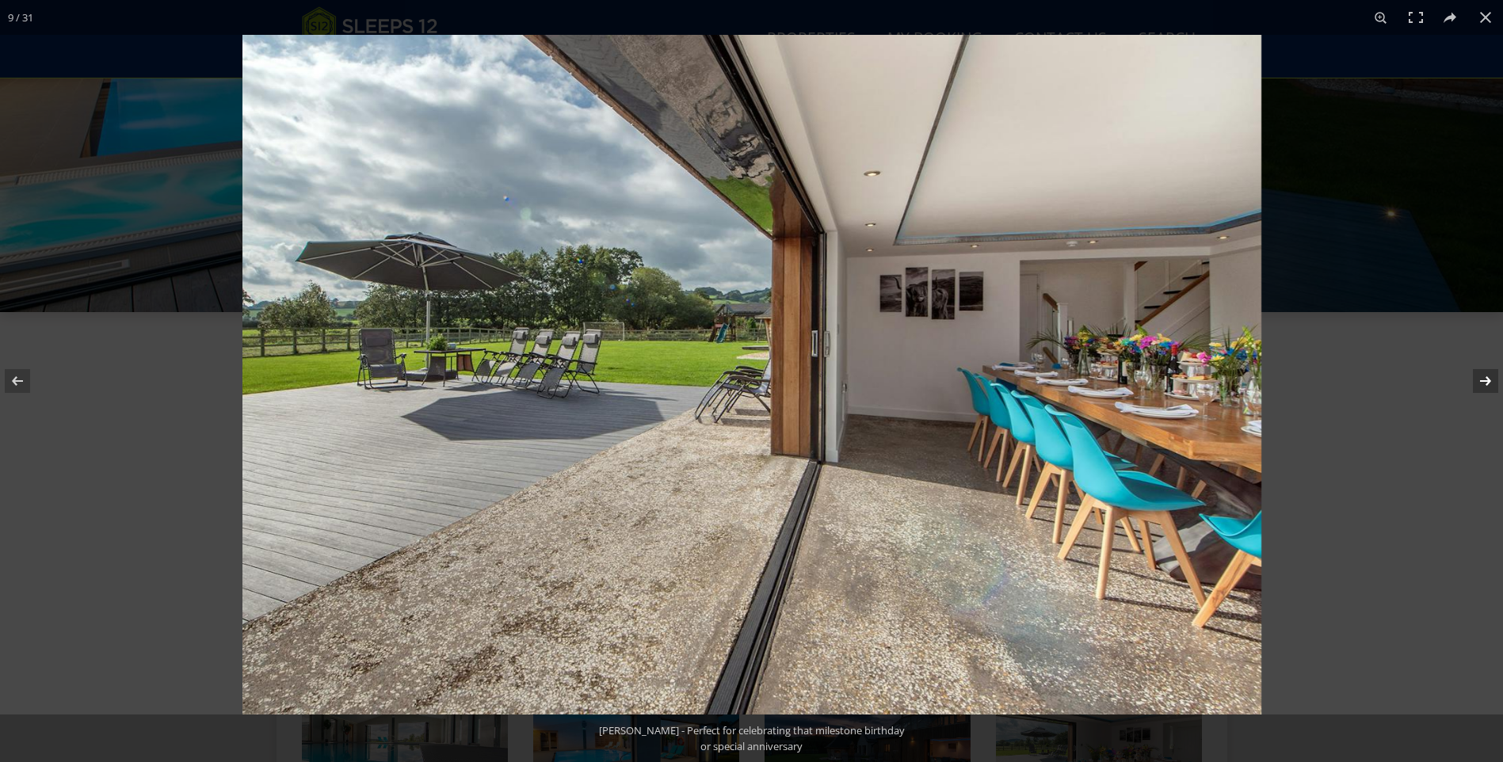
click at [1483, 382] on button at bounding box center [1475, 381] width 55 height 79
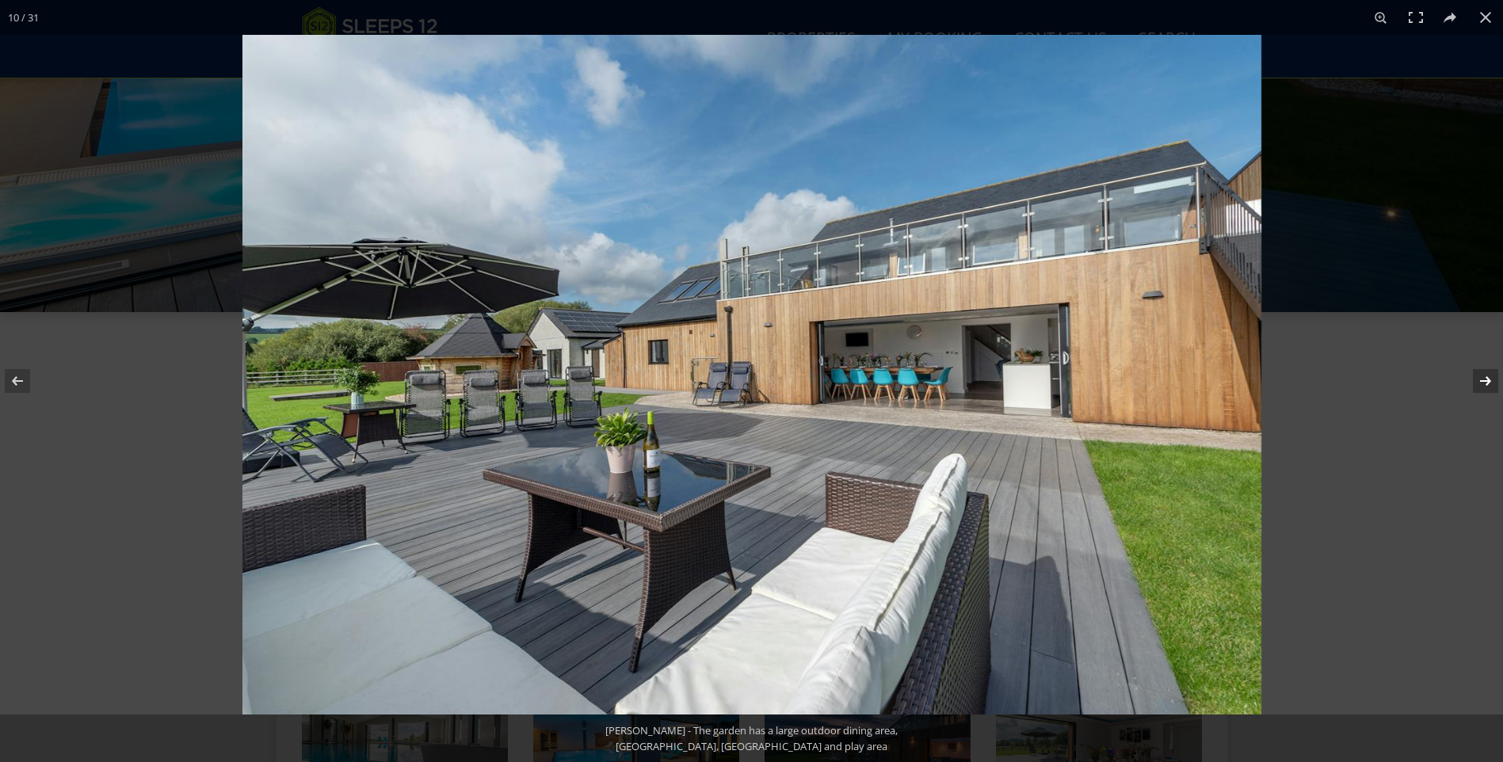
click at [1483, 382] on button at bounding box center [1475, 381] width 55 height 79
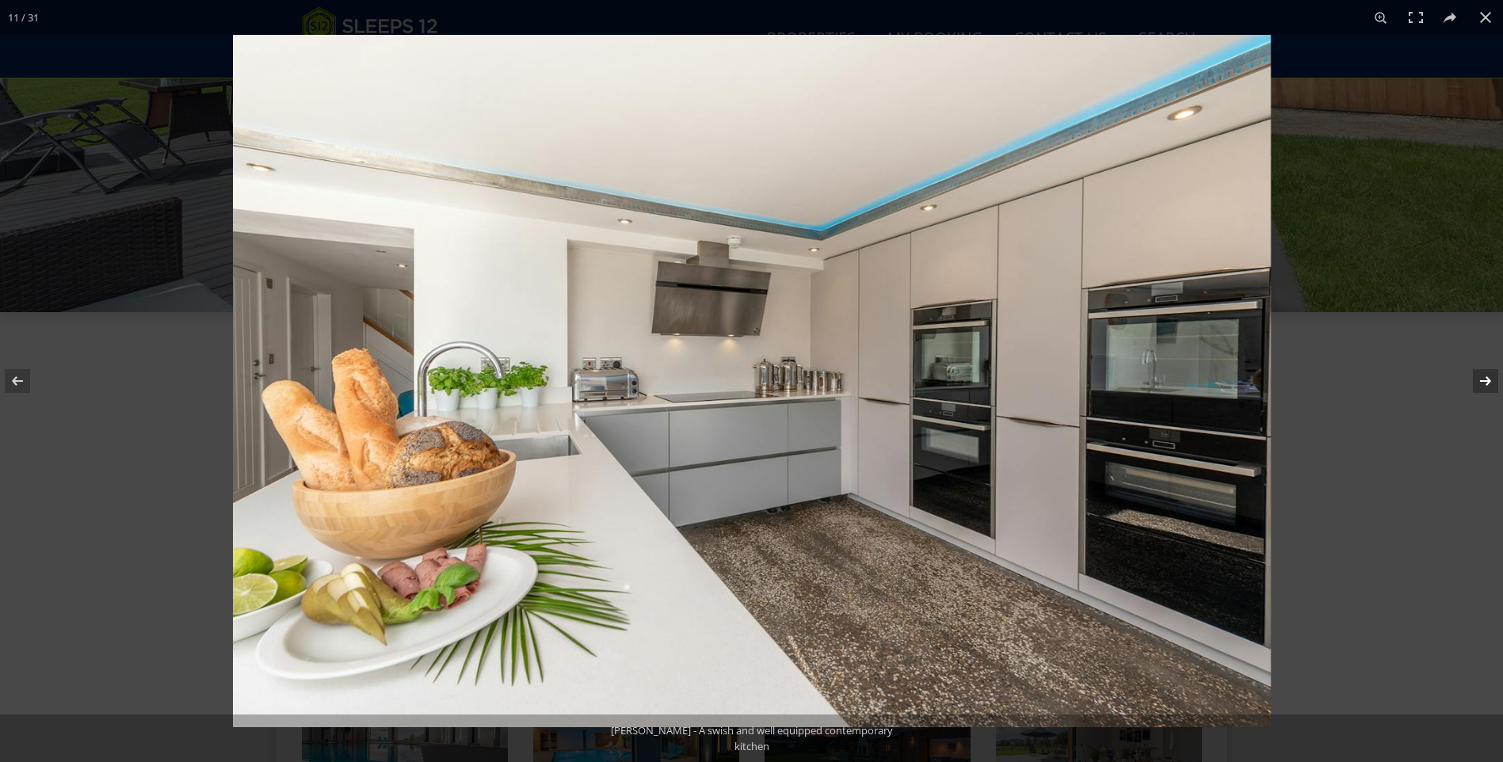
click at [1483, 382] on button at bounding box center [1475, 381] width 55 height 79
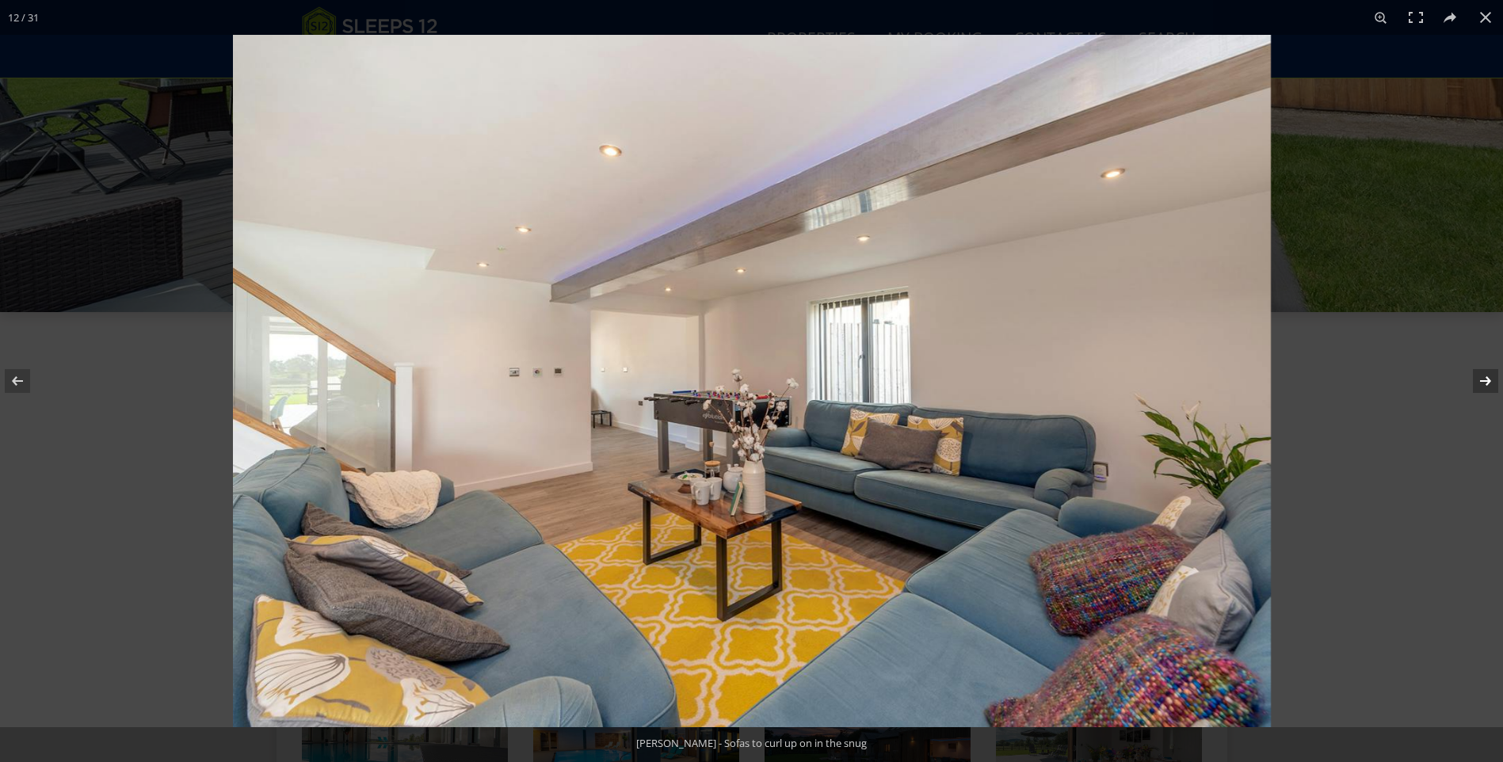
click at [1483, 382] on button at bounding box center [1475, 381] width 55 height 79
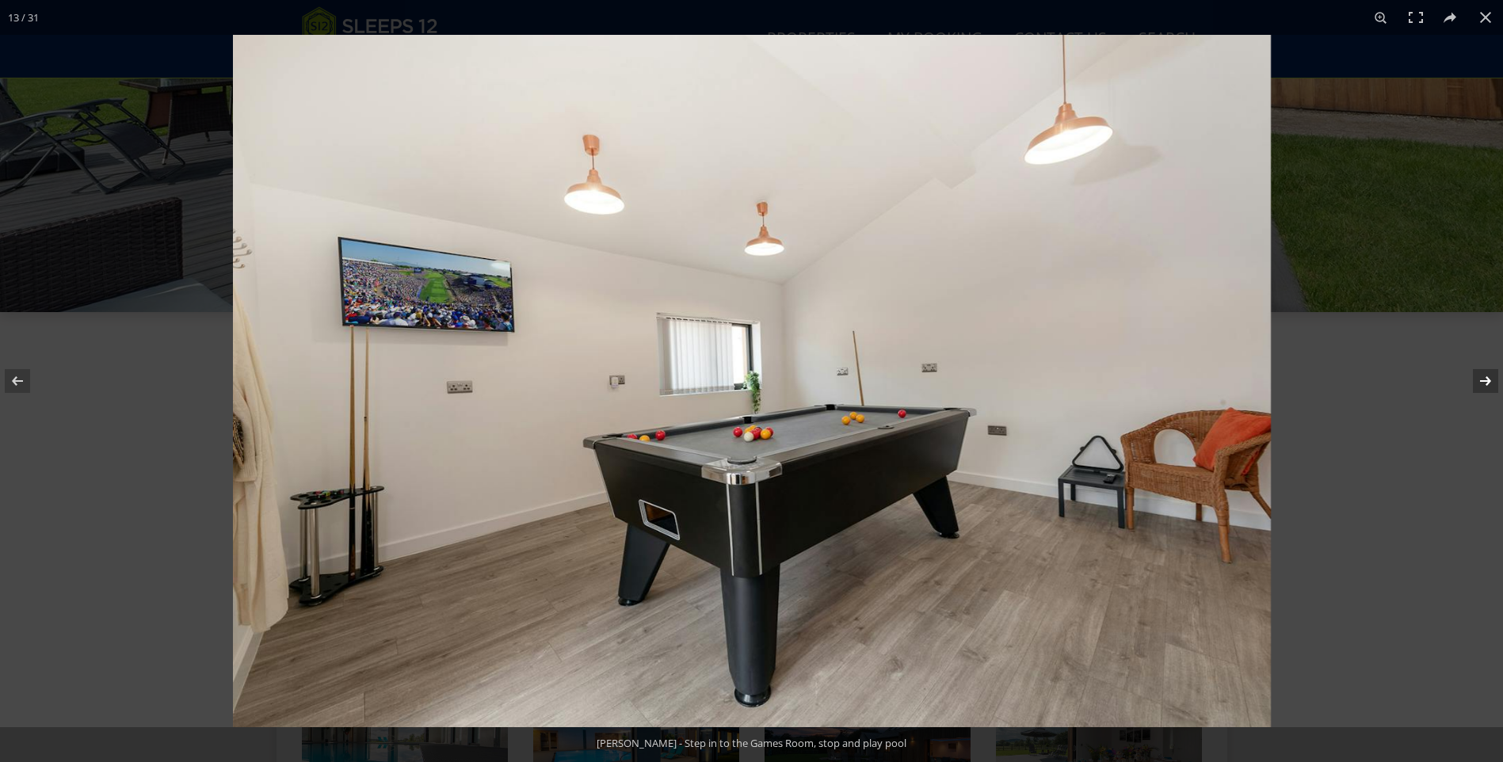
click at [1483, 382] on button at bounding box center [1475, 381] width 55 height 79
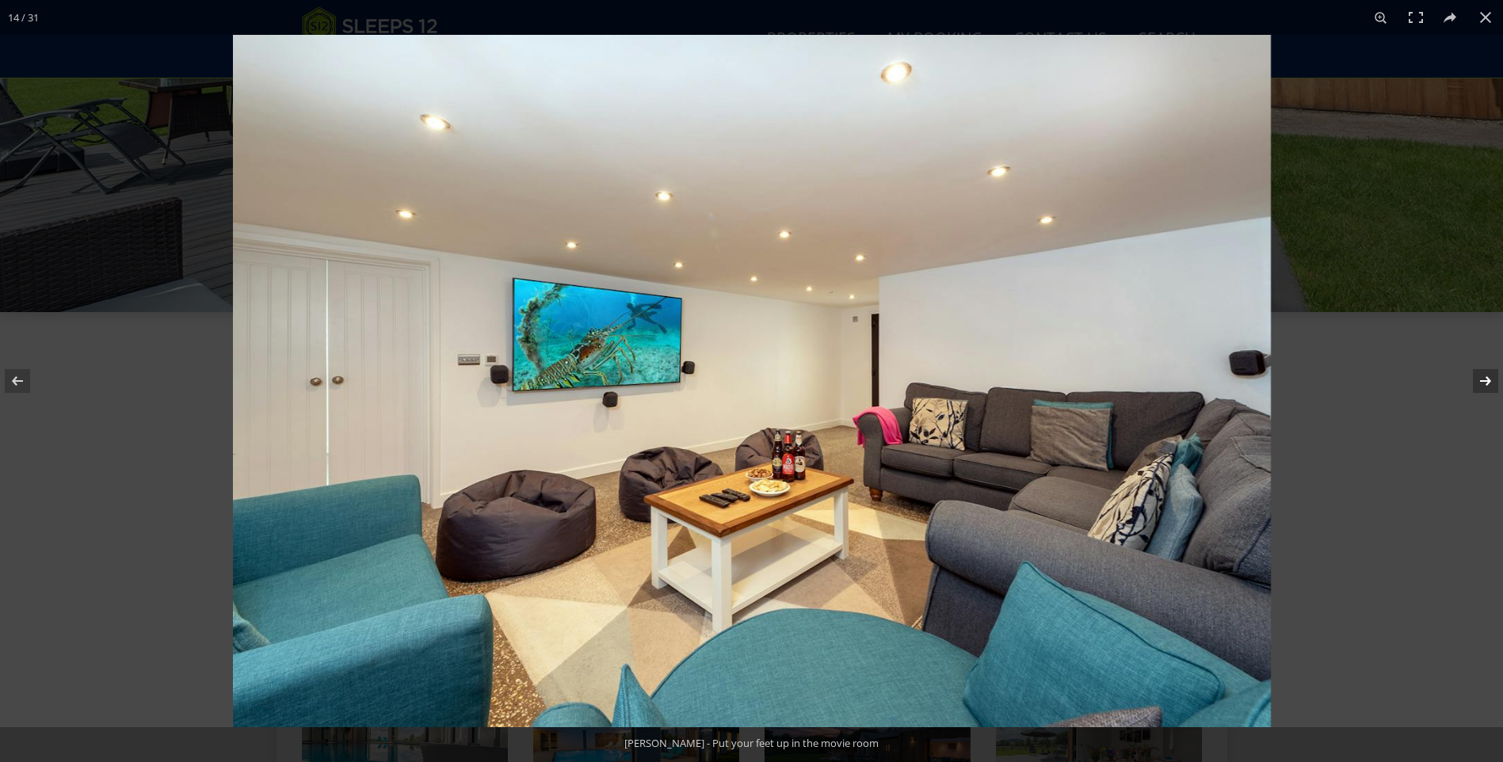
click at [1483, 382] on button at bounding box center [1475, 381] width 55 height 79
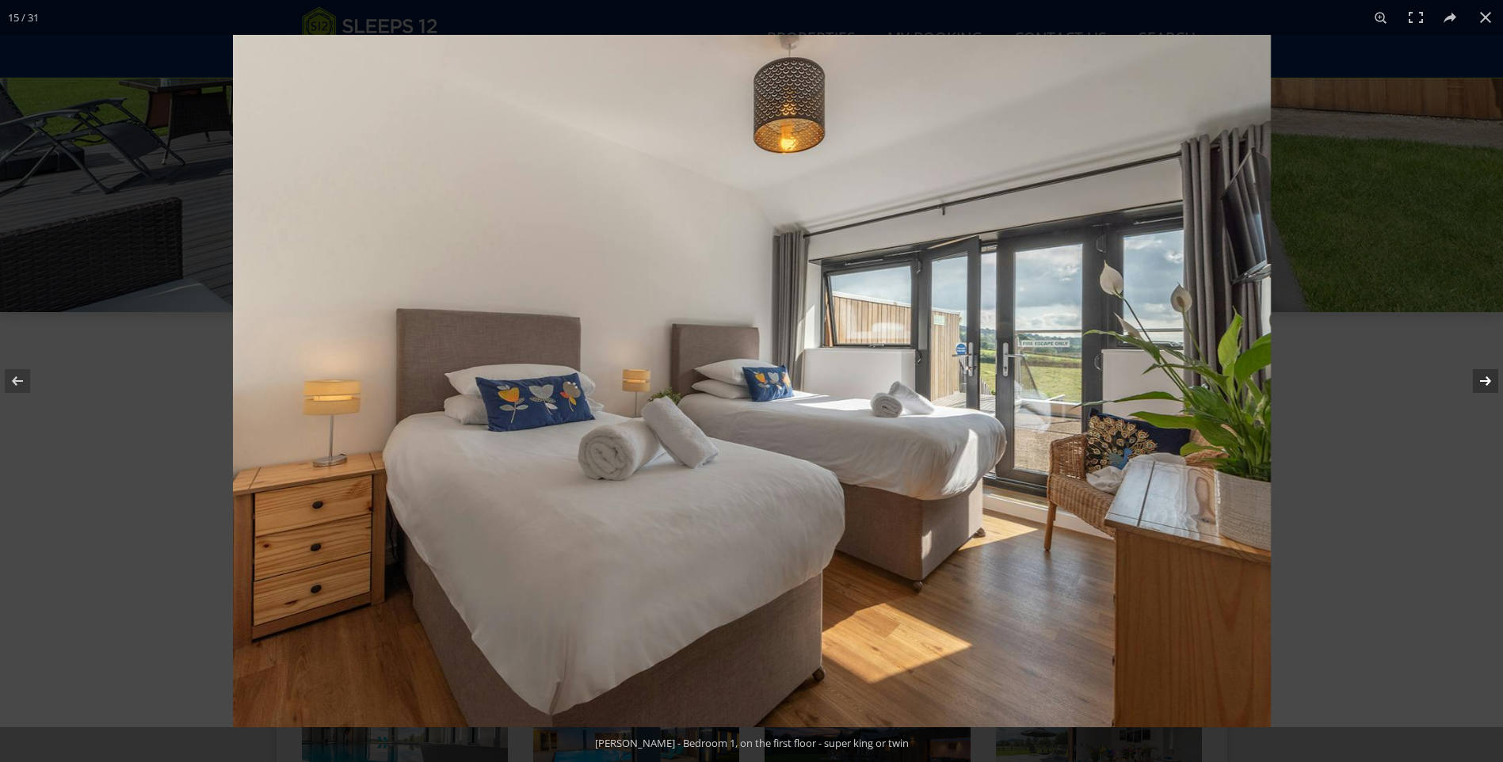
click at [1483, 382] on button at bounding box center [1475, 381] width 55 height 79
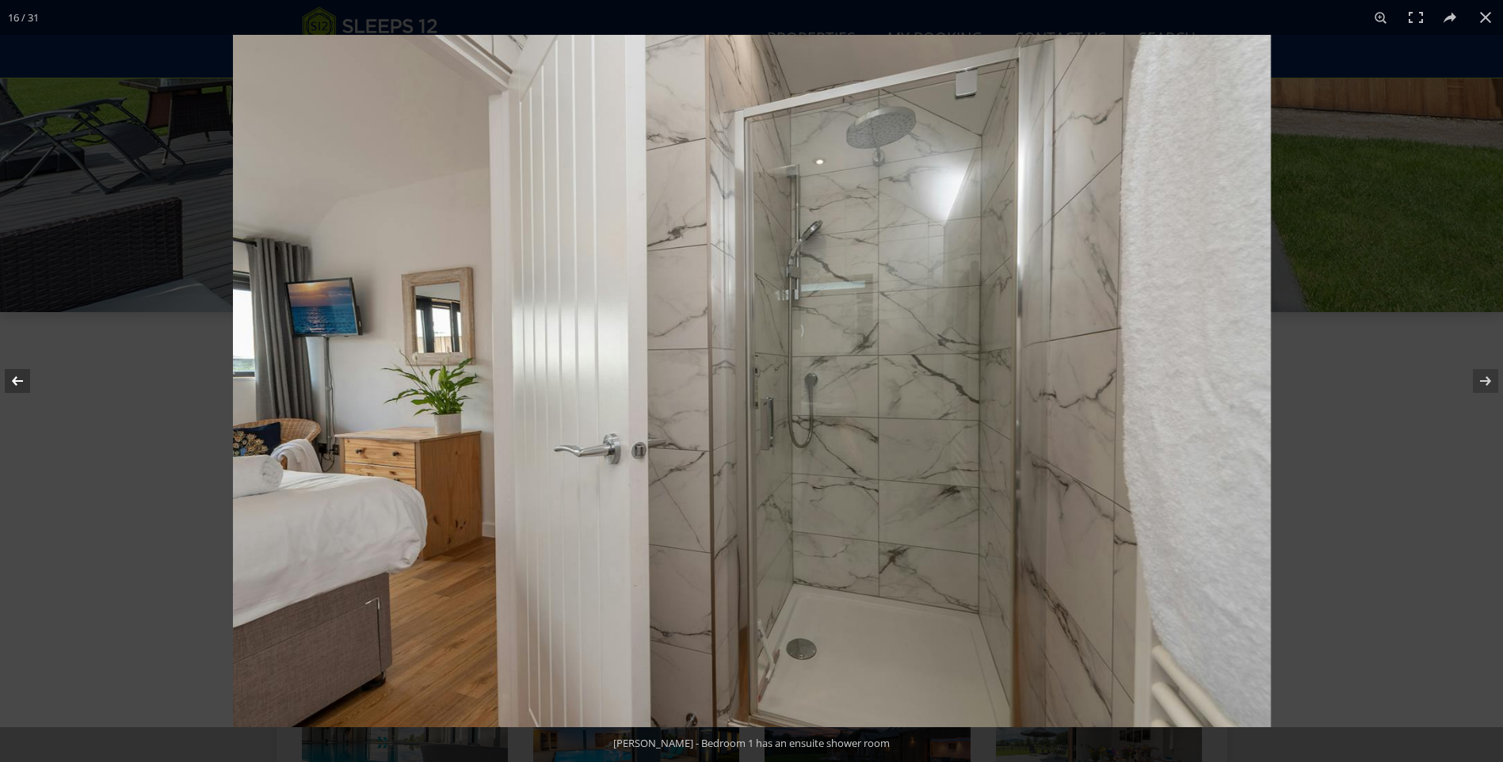
click at [10, 384] on button at bounding box center [27, 381] width 55 height 79
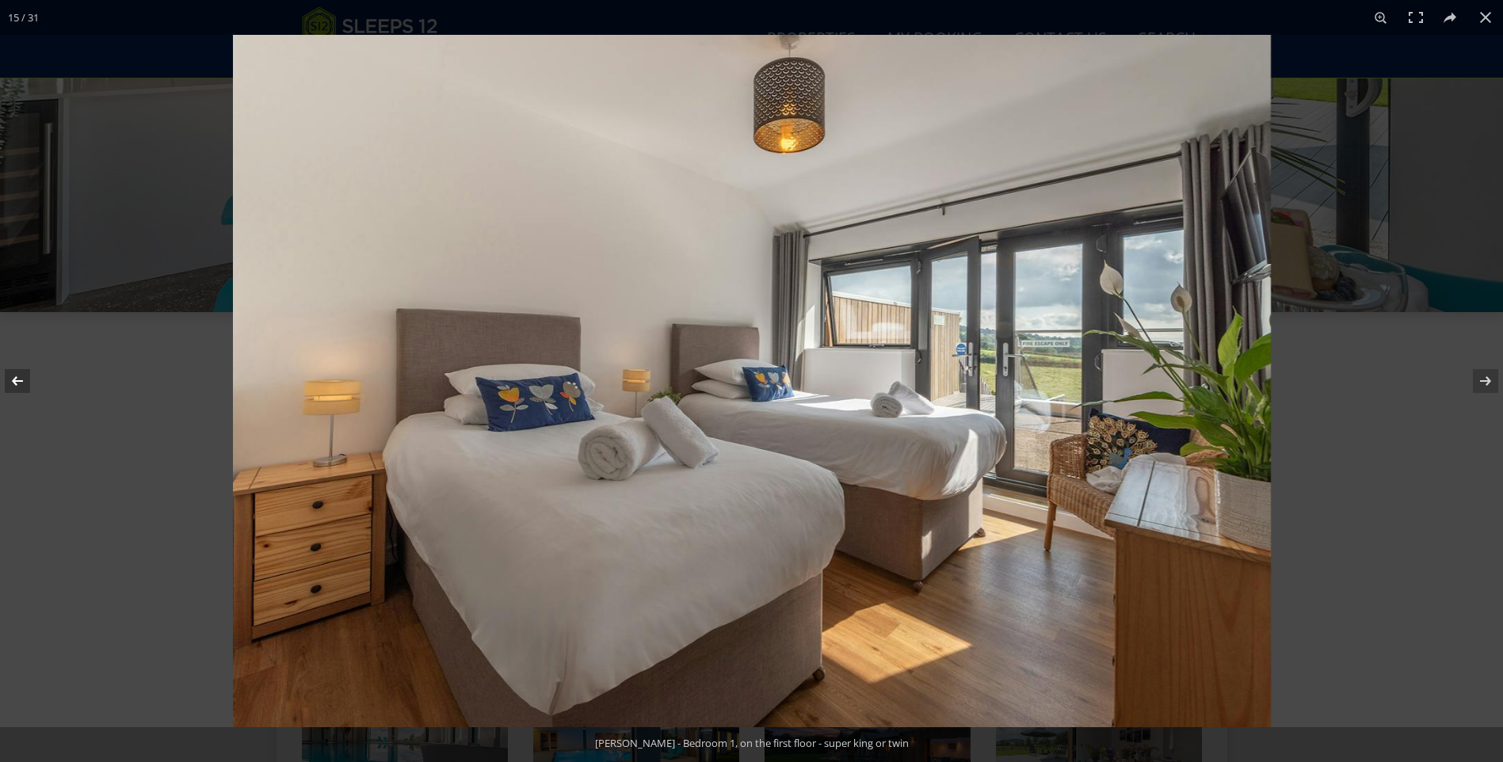
click at [20, 381] on button at bounding box center [27, 381] width 55 height 79
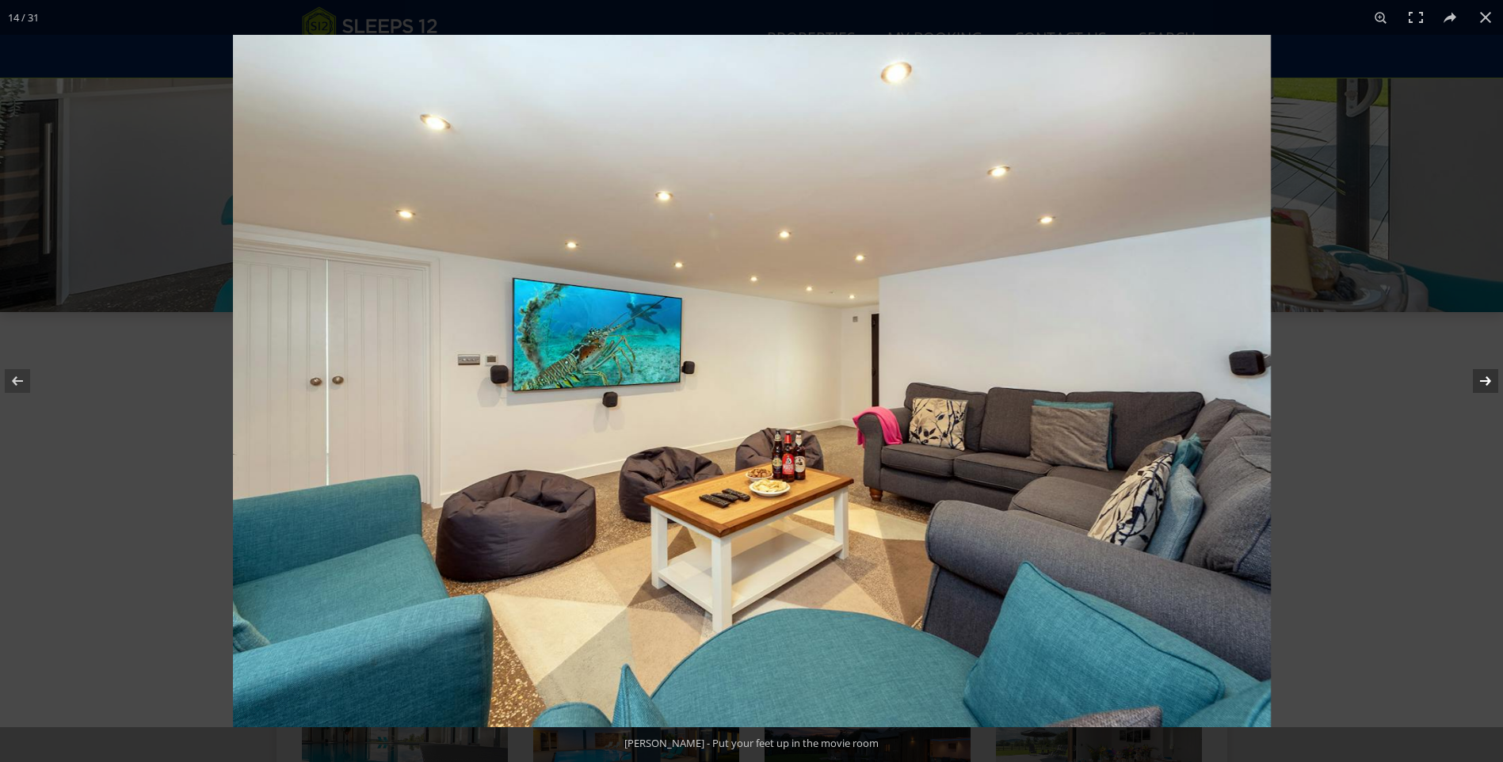
click at [1486, 385] on button at bounding box center [1475, 381] width 55 height 79
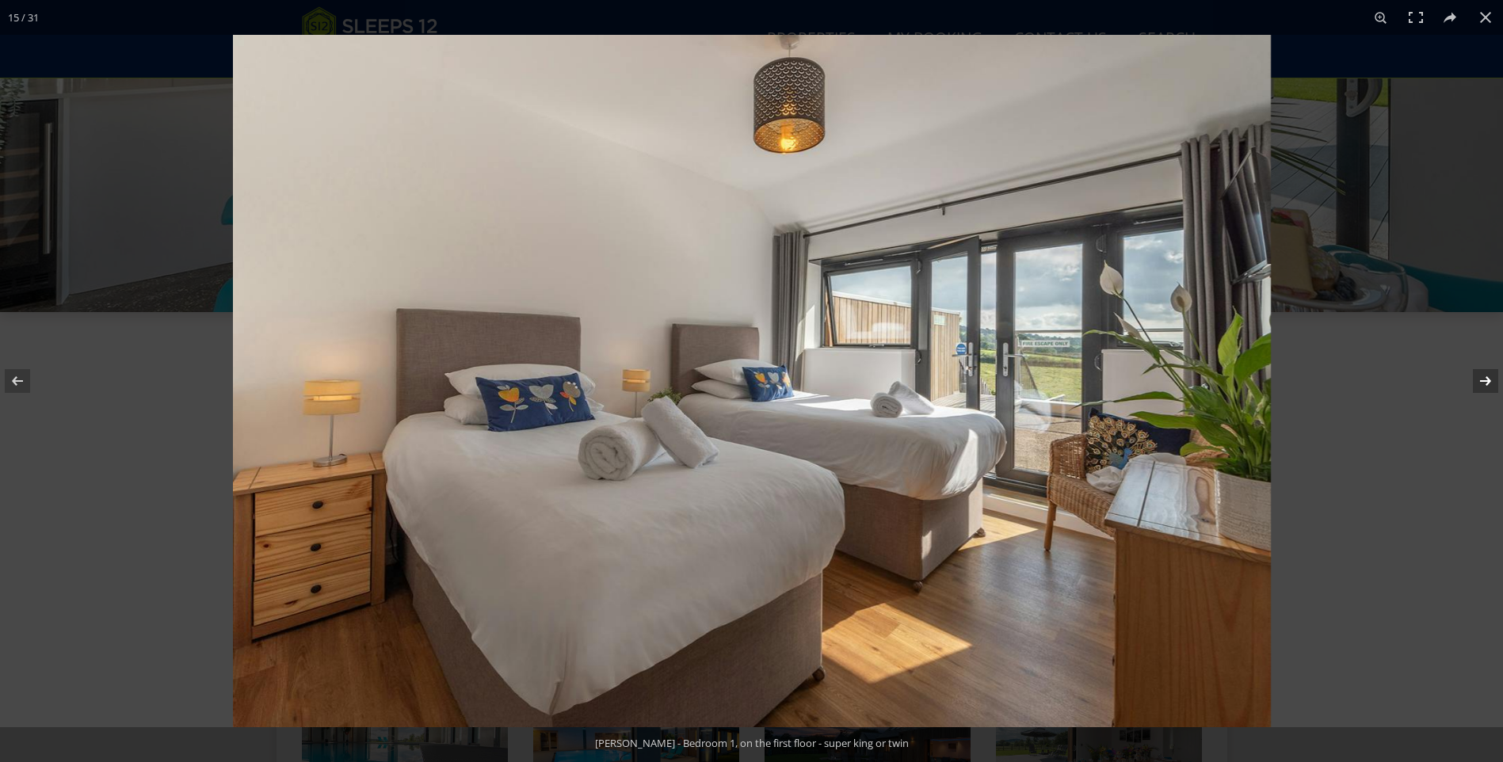
click at [1486, 385] on button at bounding box center [1475, 381] width 55 height 79
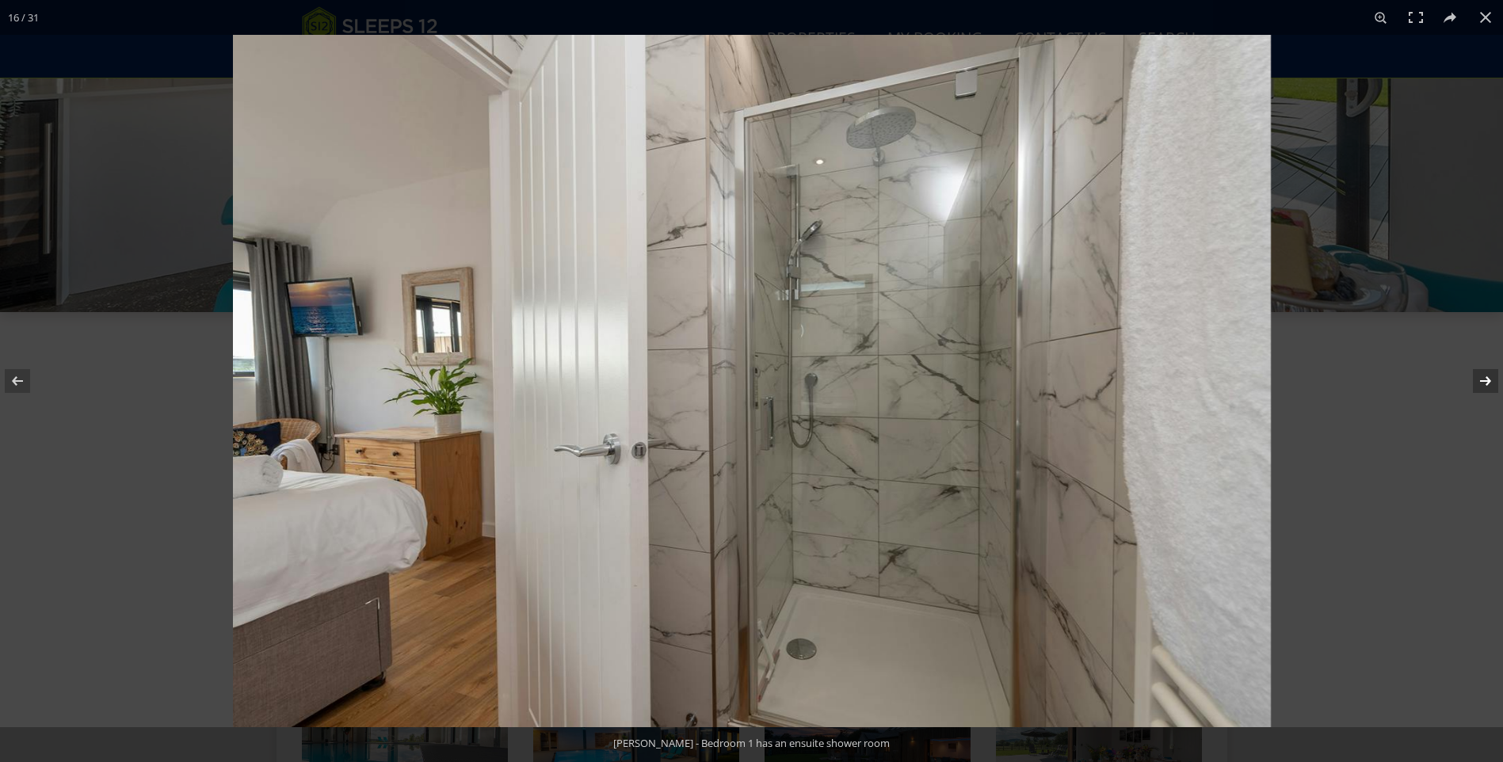
click at [1486, 385] on button at bounding box center [1475, 381] width 55 height 79
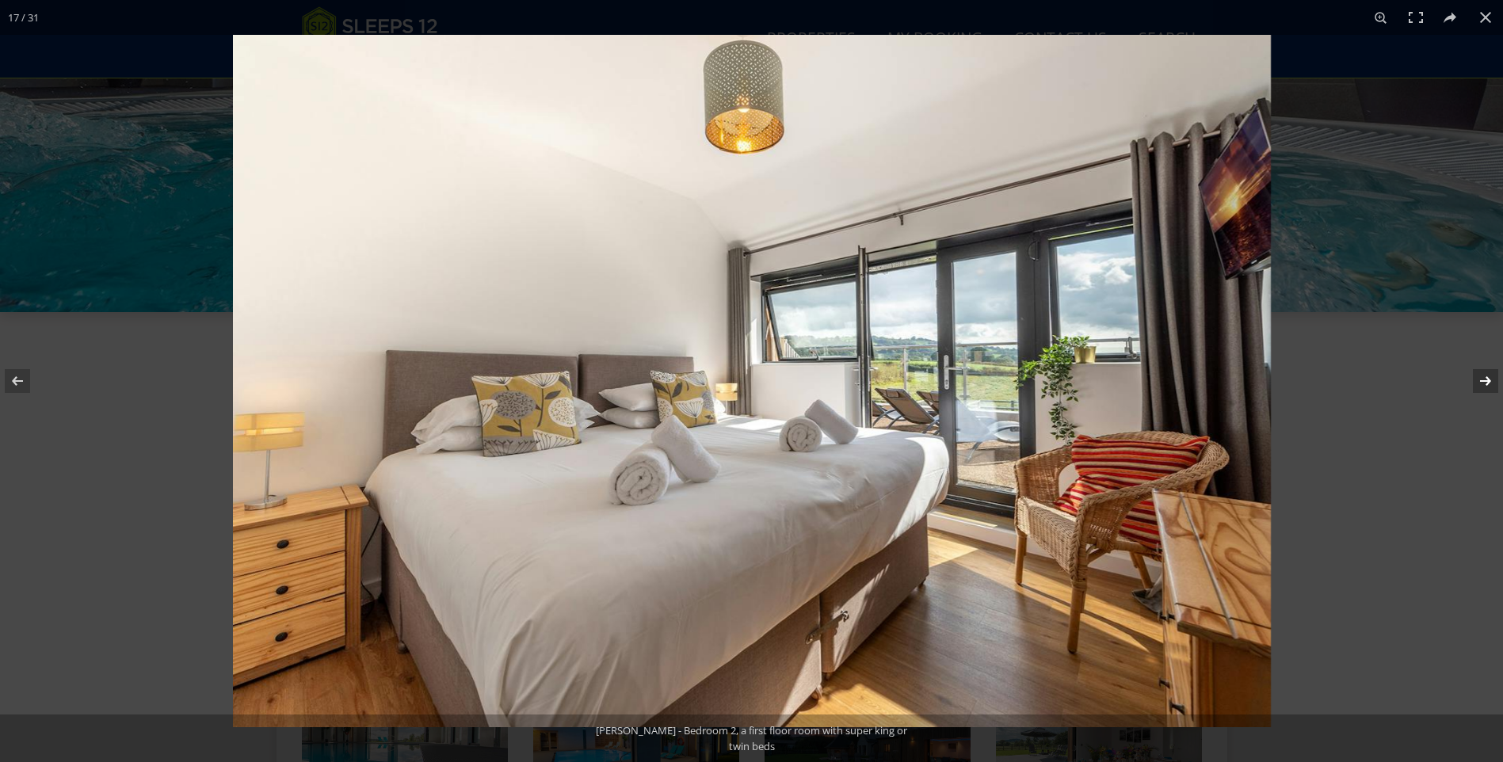
click at [1486, 385] on button at bounding box center [1475, 381] width 55 height 79
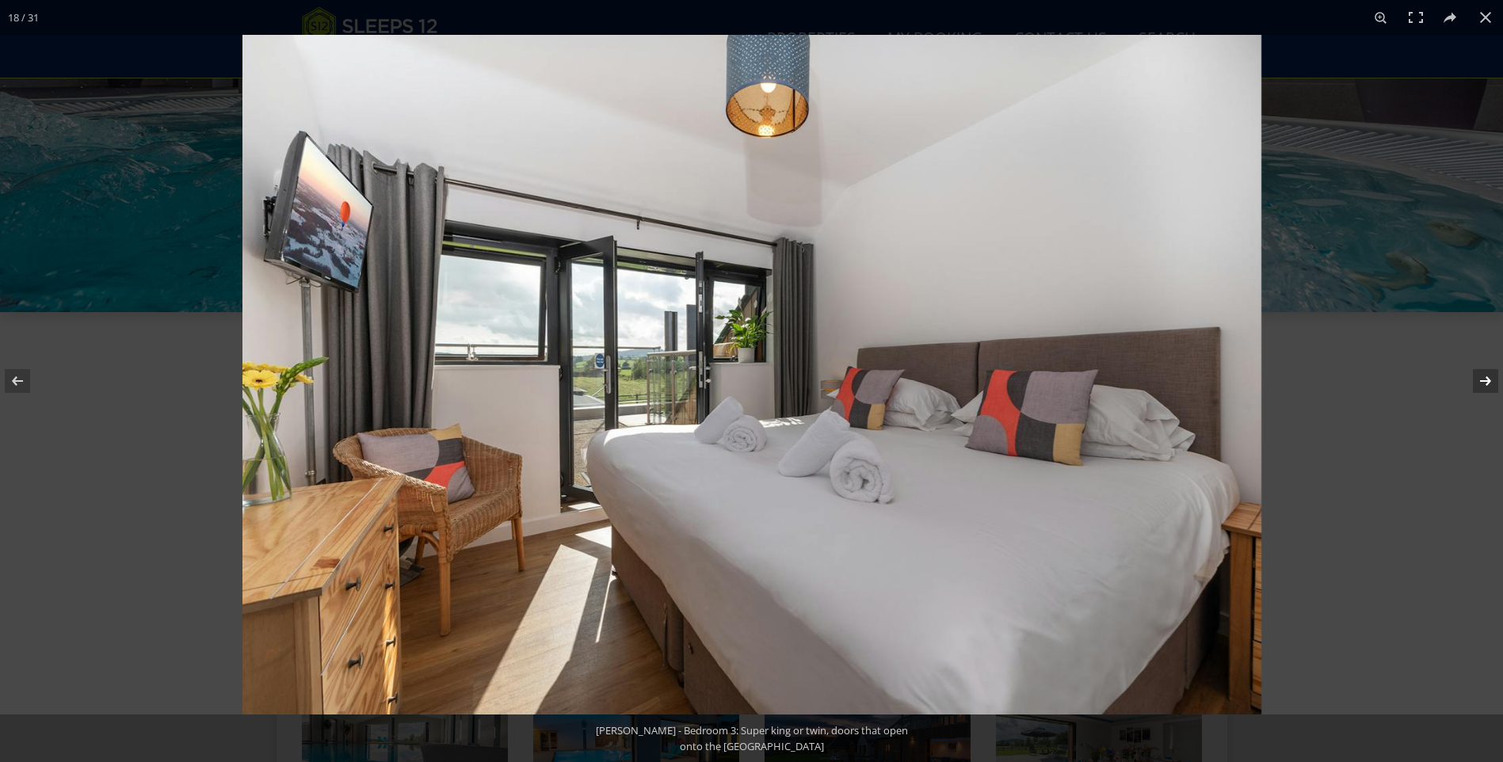
click at [1486, 385] on button at bounding box center [1475, 381] width 55 height 79
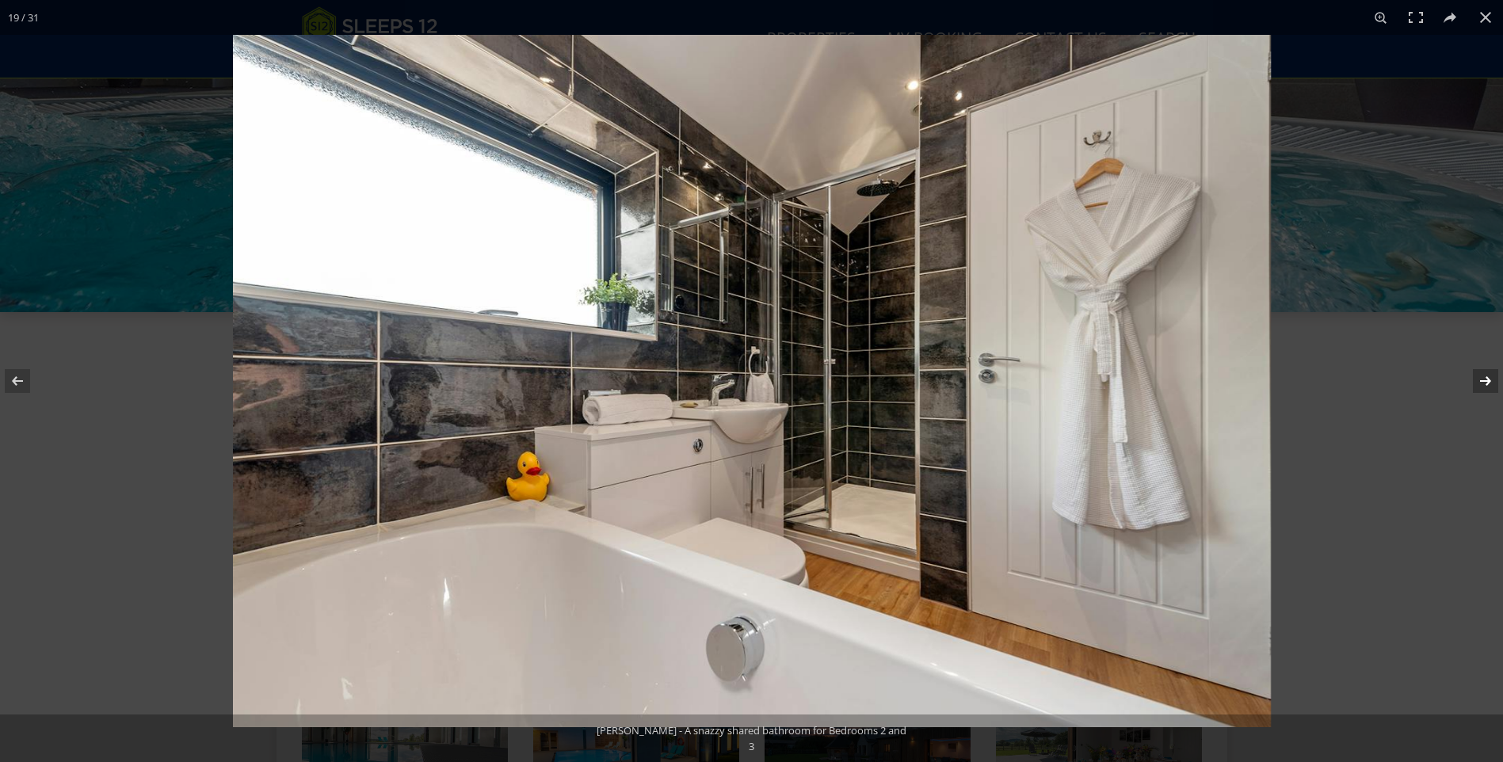
click at [1486, 385] on button at bounding box center [1475, 381] width 55 height 79
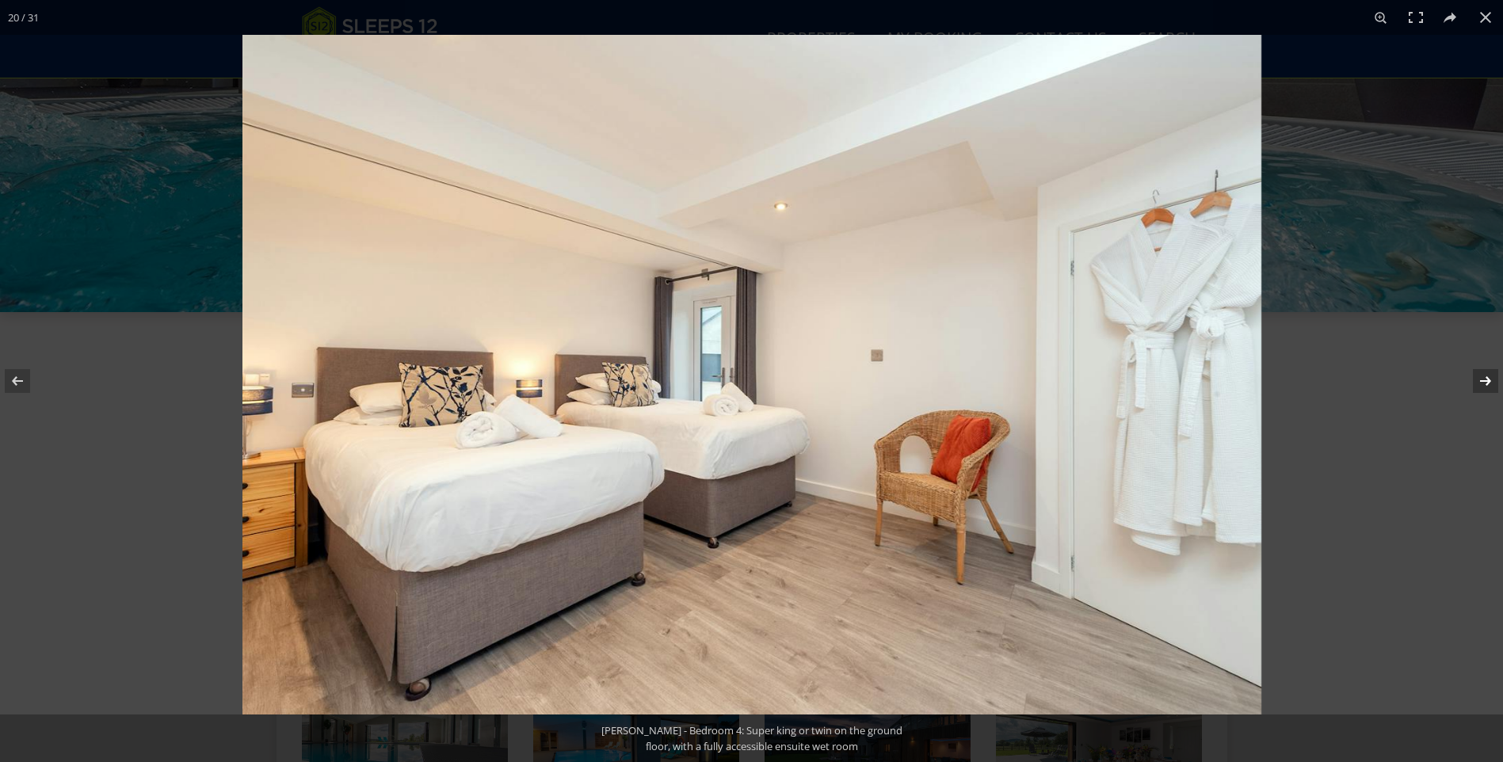
click at [1486, 385] on button at bounding box center [1475, 381] width 55 height 79
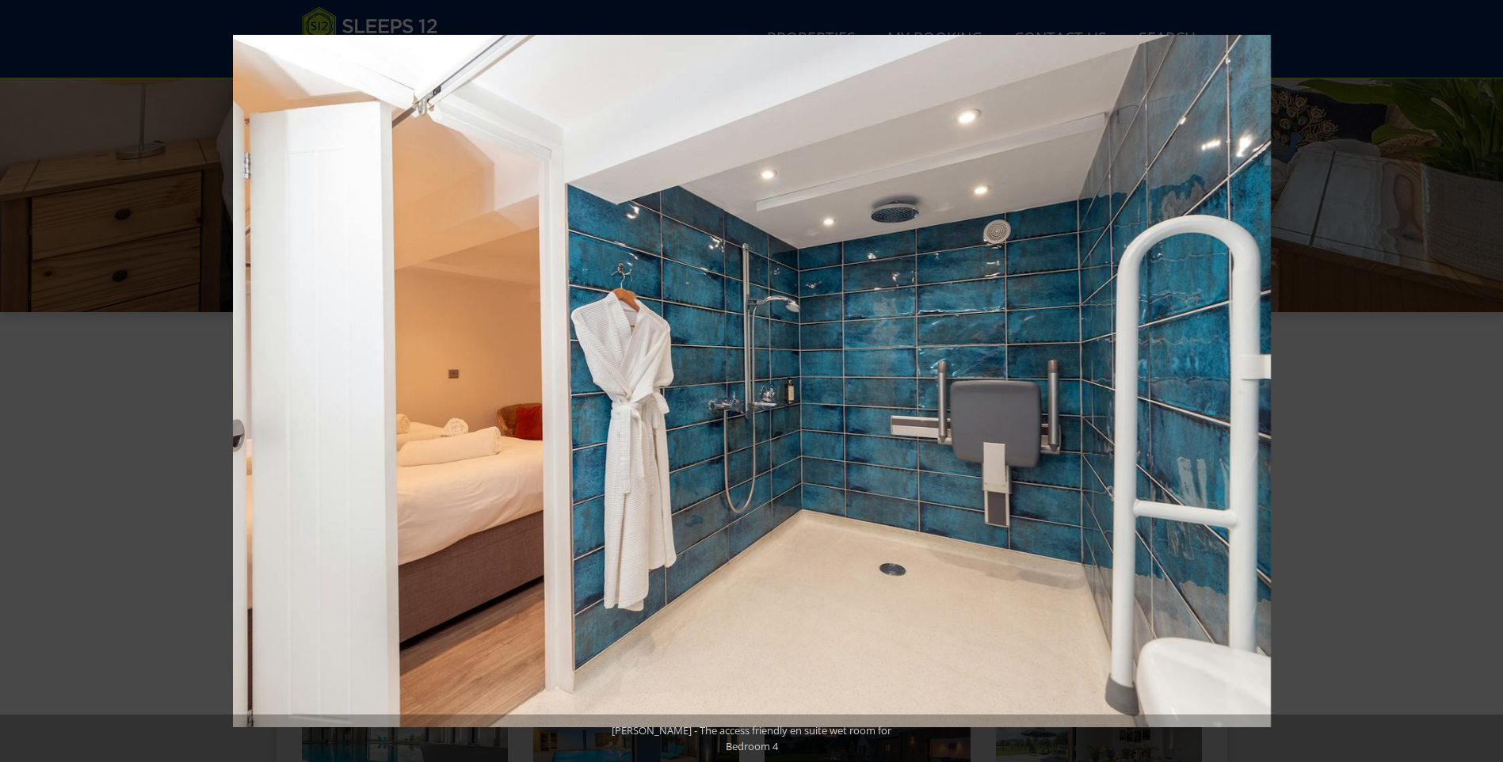
click at [1486, 385] on button at bounding box center [1475, 381] width 55 height 79
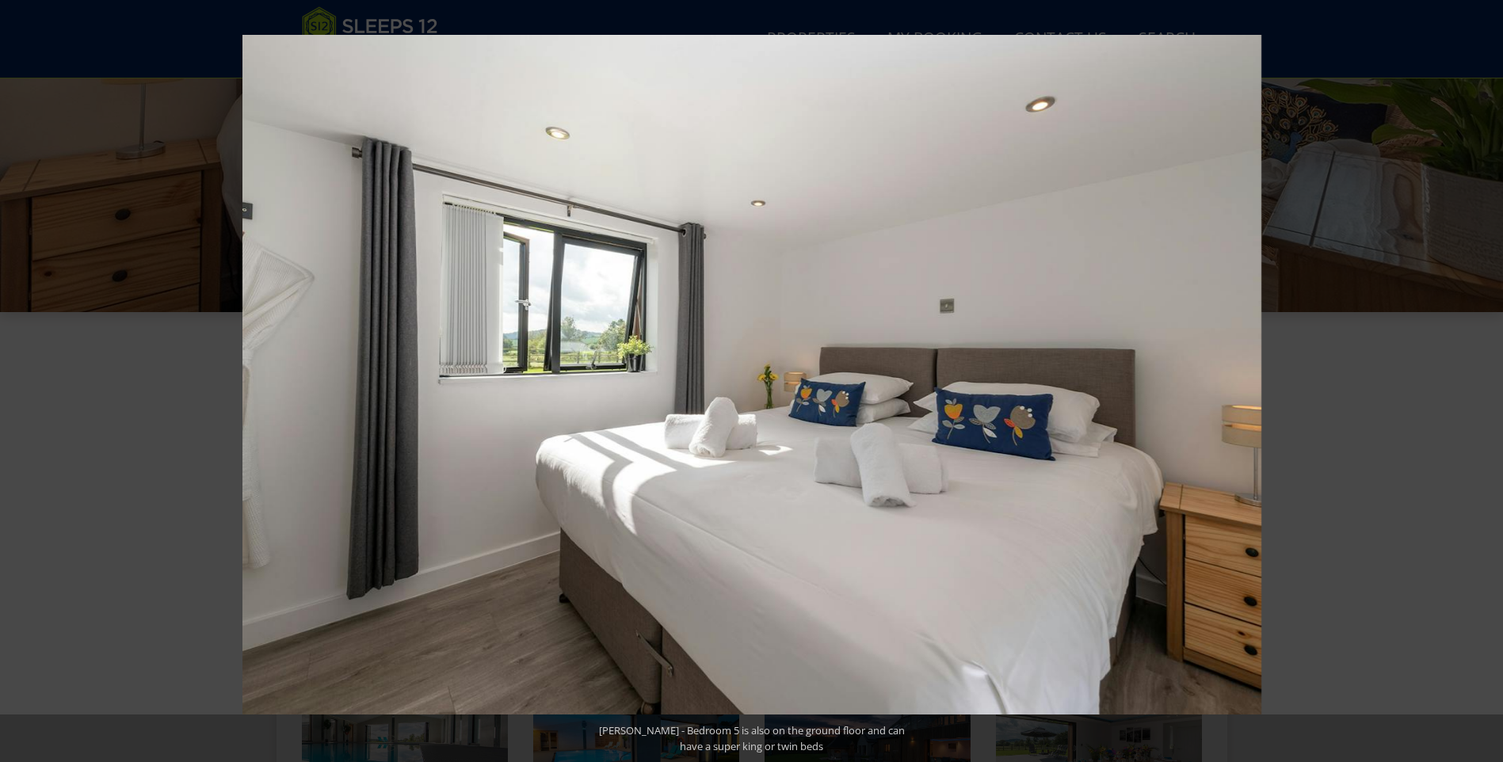
click at [1486, 385] on button at bounding box center [1475, 381] width 55 height 79
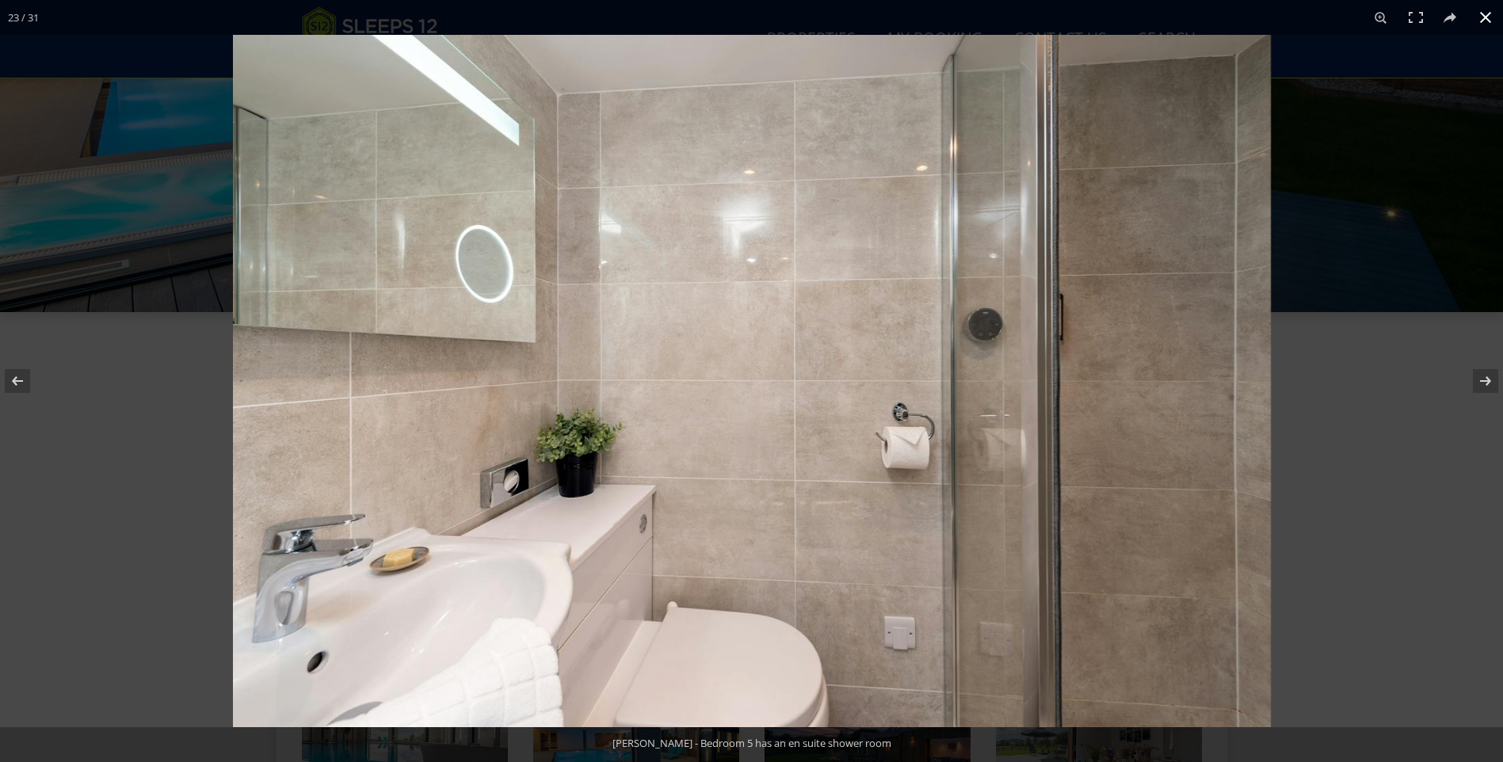
click at [1484, 16] on button at bounding box center [1485, 17] width 35 height 35
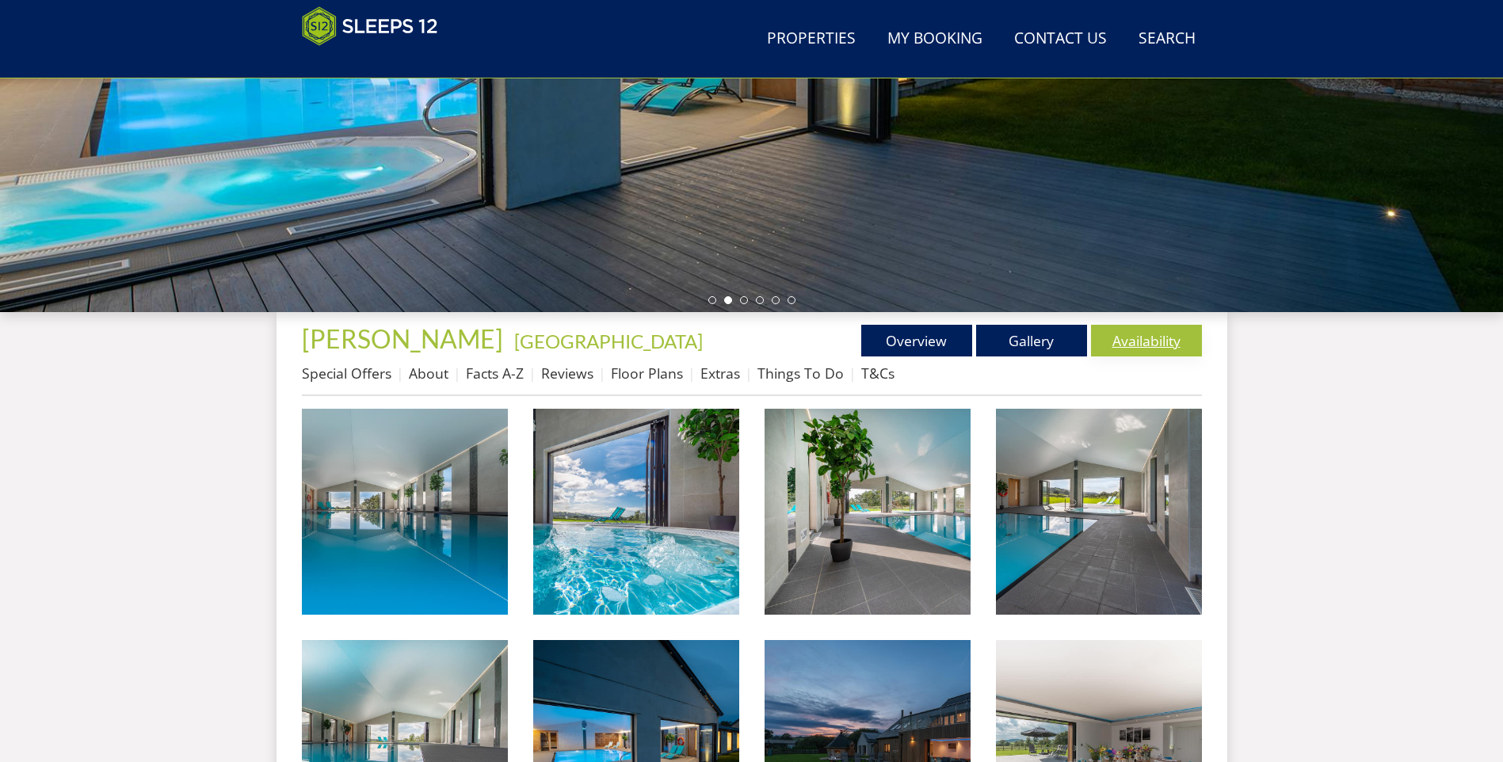
click at [1127, 336] on link "Availability" at bounding box center [1146, 341] width 111 height 32
